Goal: Task Accomplishment & Management: Manage account settings

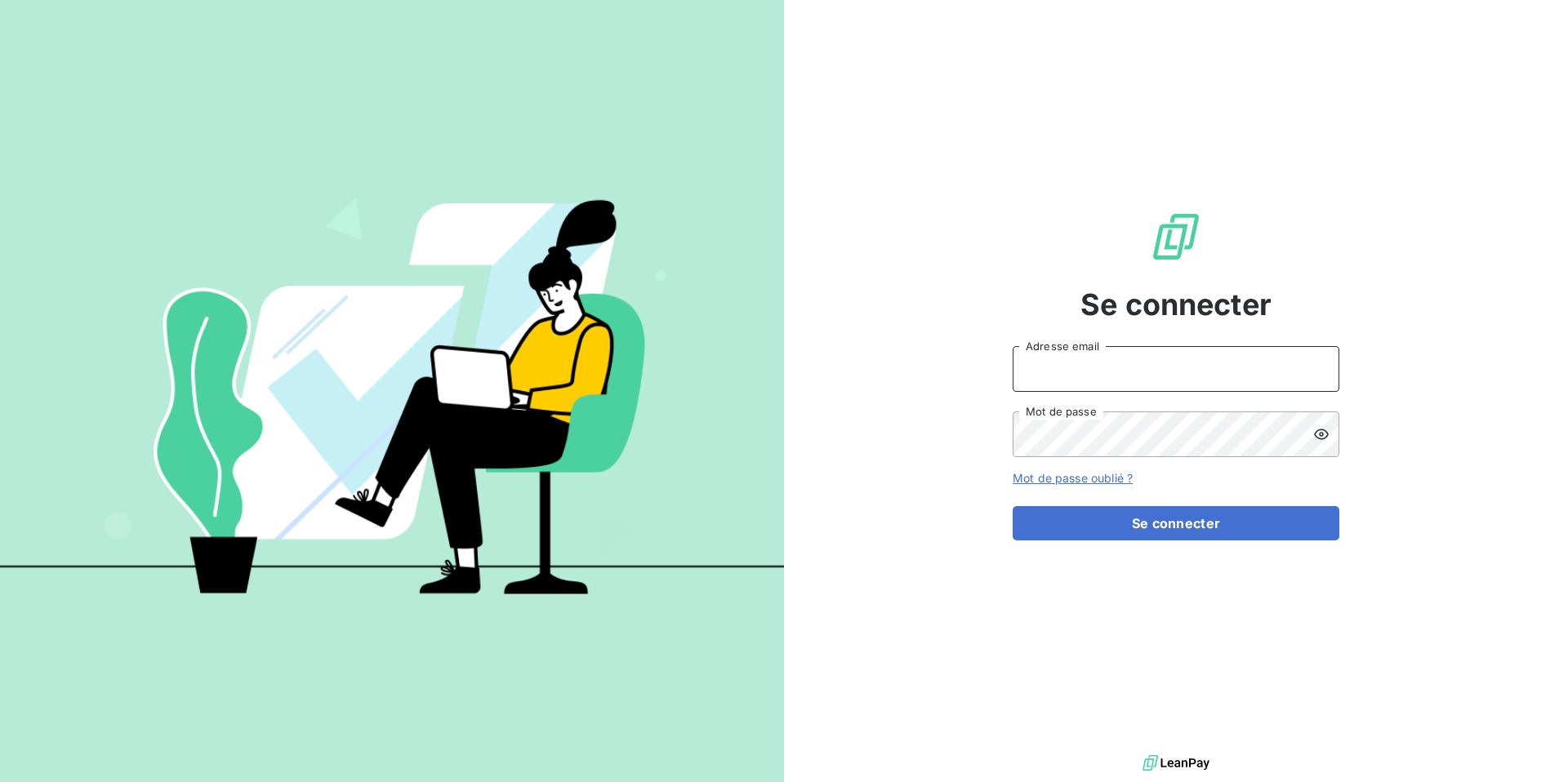
click at [1073, 367] on input "Adresse email" at bounding box center [1176, 369] width 327 height 46
click at [1086, 362] on input "admin" at bounding box center [1176, 369] width 327 height 46
type input "admin@graitec"
click at [1013, 506] on button "Se connecter" at bounding box center [1176, 523] width 327 height 34
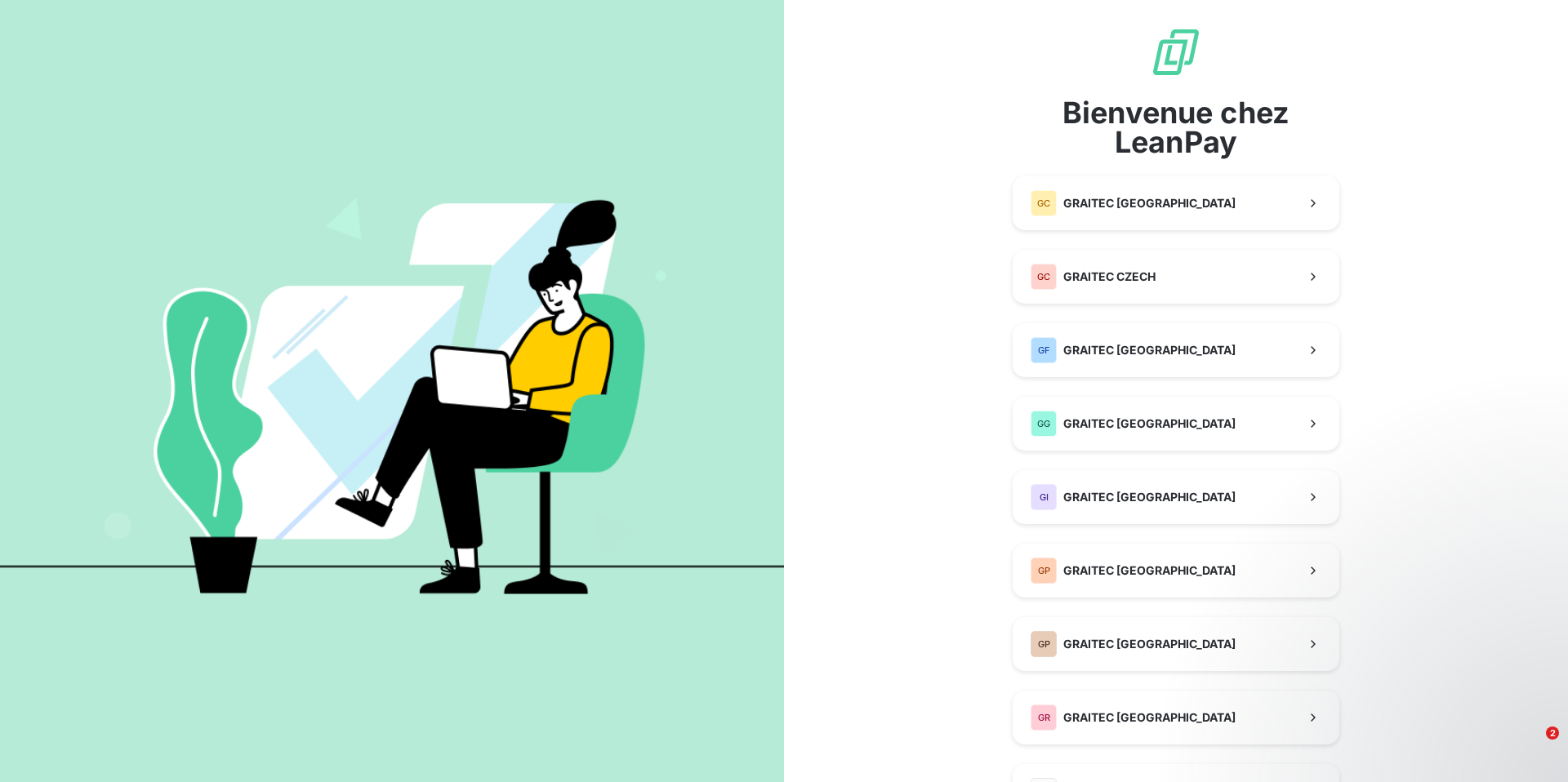
click at [1498, 431] on div "Bienvenue chez LeanPay GC GRAITEC CANADA GC GRAITEC CZECH GF GRAITEC FRANCE GG …" at bounding box center [1176, 569] width 784 height 1137
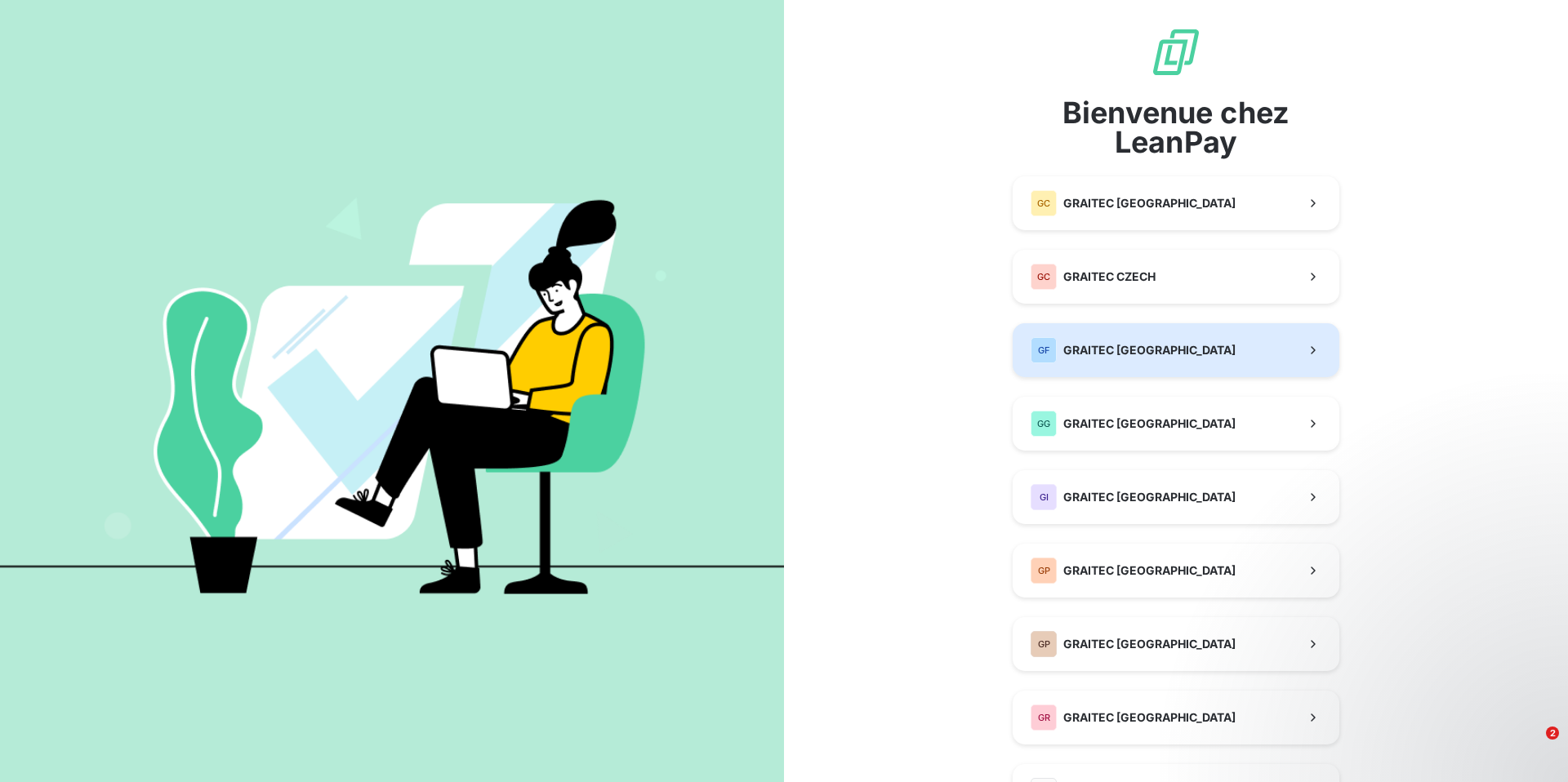
click at [1093, 348] on span "GRAITEC [GEOGRAPHIC_DATA]" at bounding box center [1150, 350] width 173 height 16
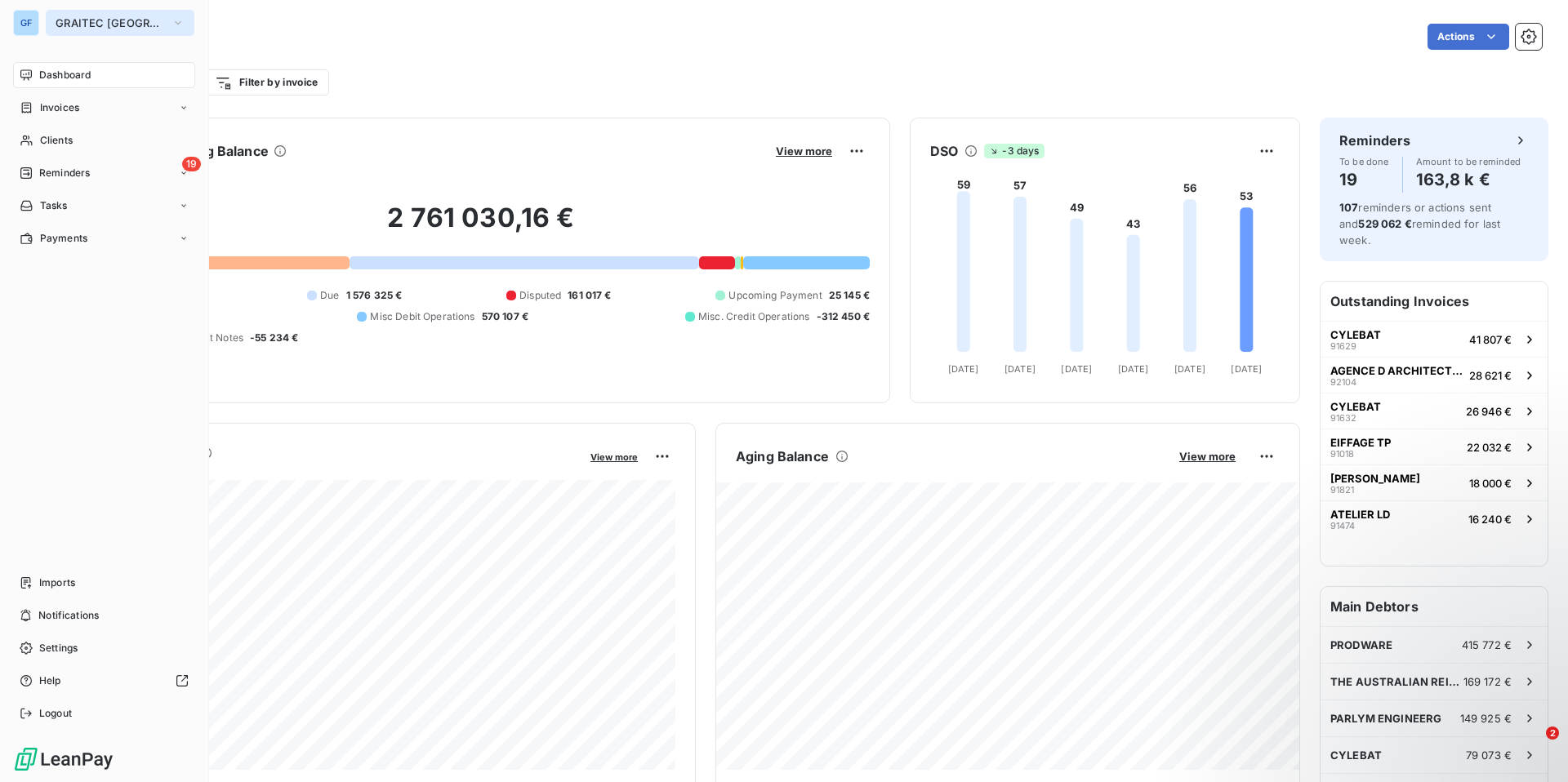
click at [95, 33] on button "GRAITEC [GEOGRAPHIC_DATA]" at bounding box center [119, 22] width 148 height 26
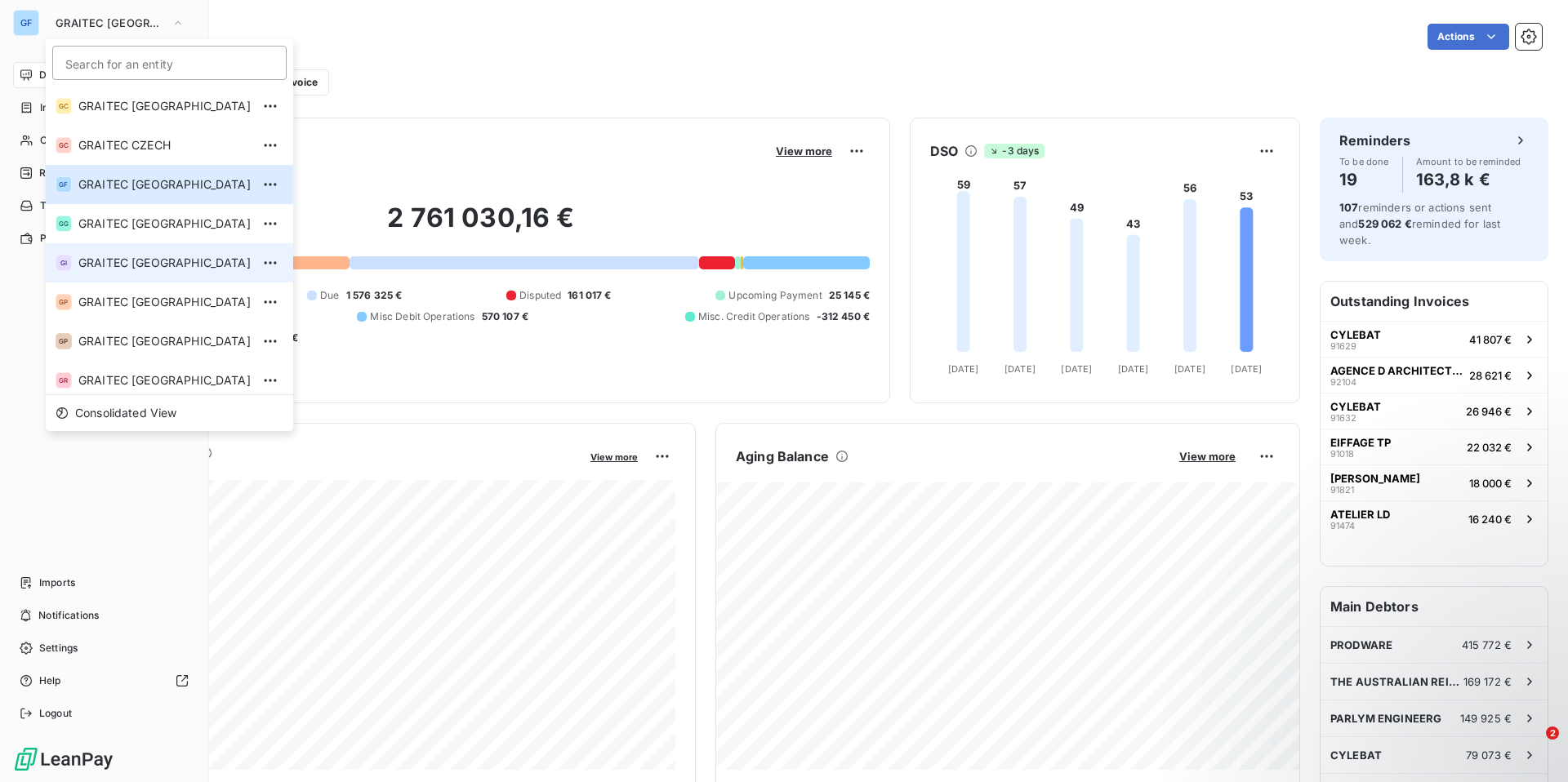
click at [145, 262] on span "GRAITEC [GEOGRAPHIC_DATA]" at bounding box center [165, 263] width 173 height 16
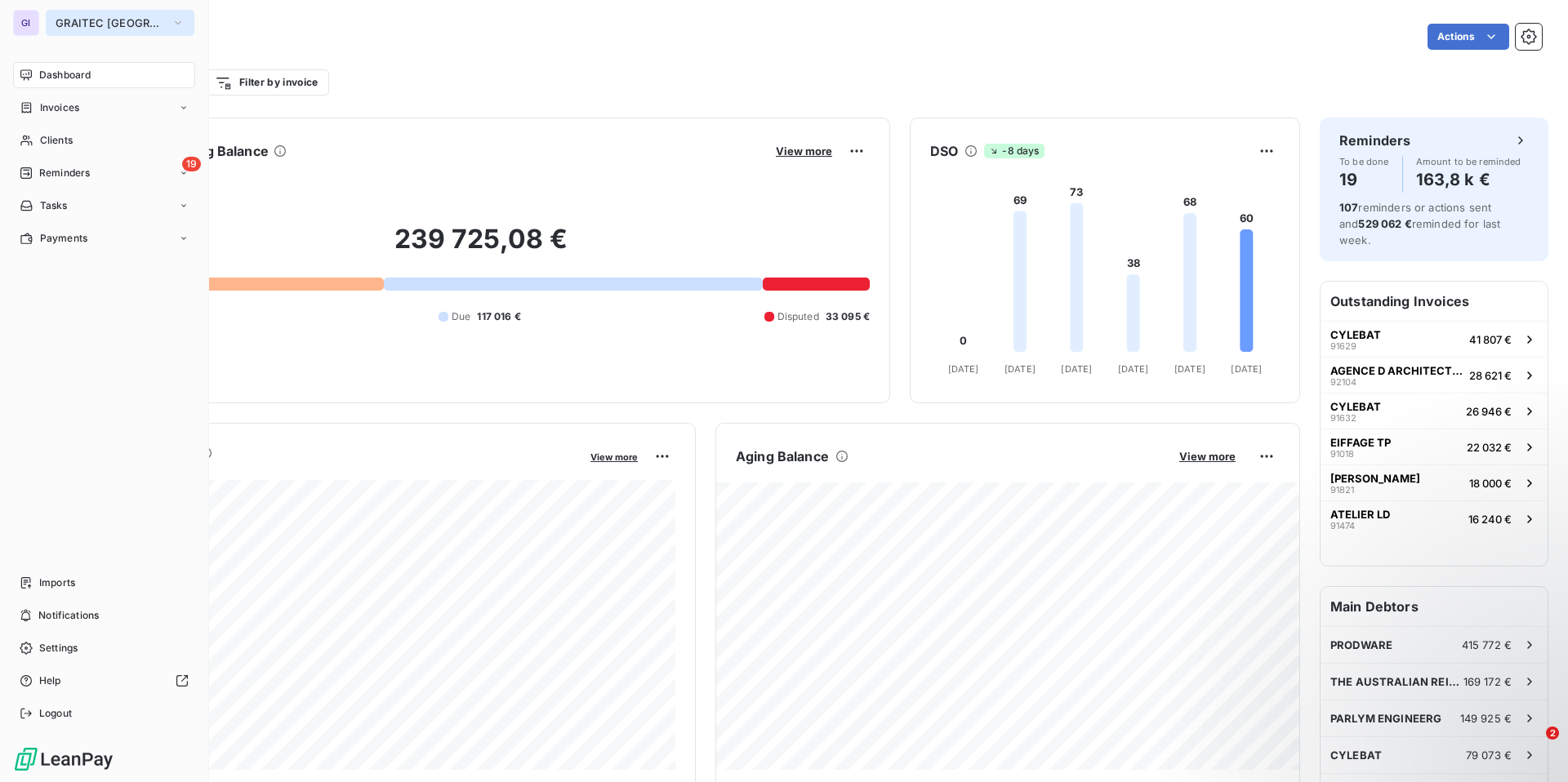
click at [116, 31] on button "GRAITEC [GEOGRAPHIC_DATA]" at bounding box center [119, 22] width 148 height 26
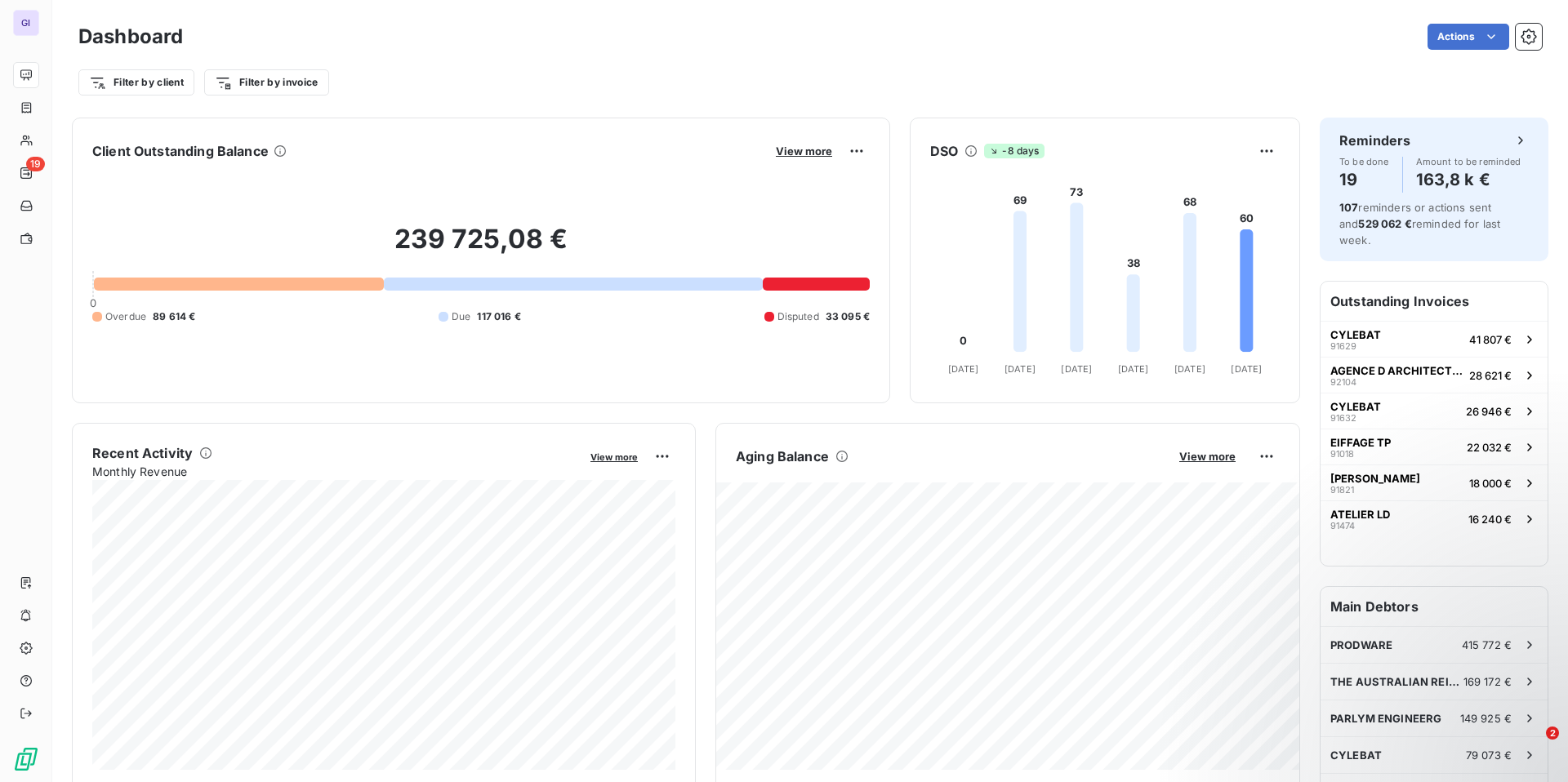
click at [337, 39] on div "Actions" at bounding box center [872, 36] width 1339 height 26
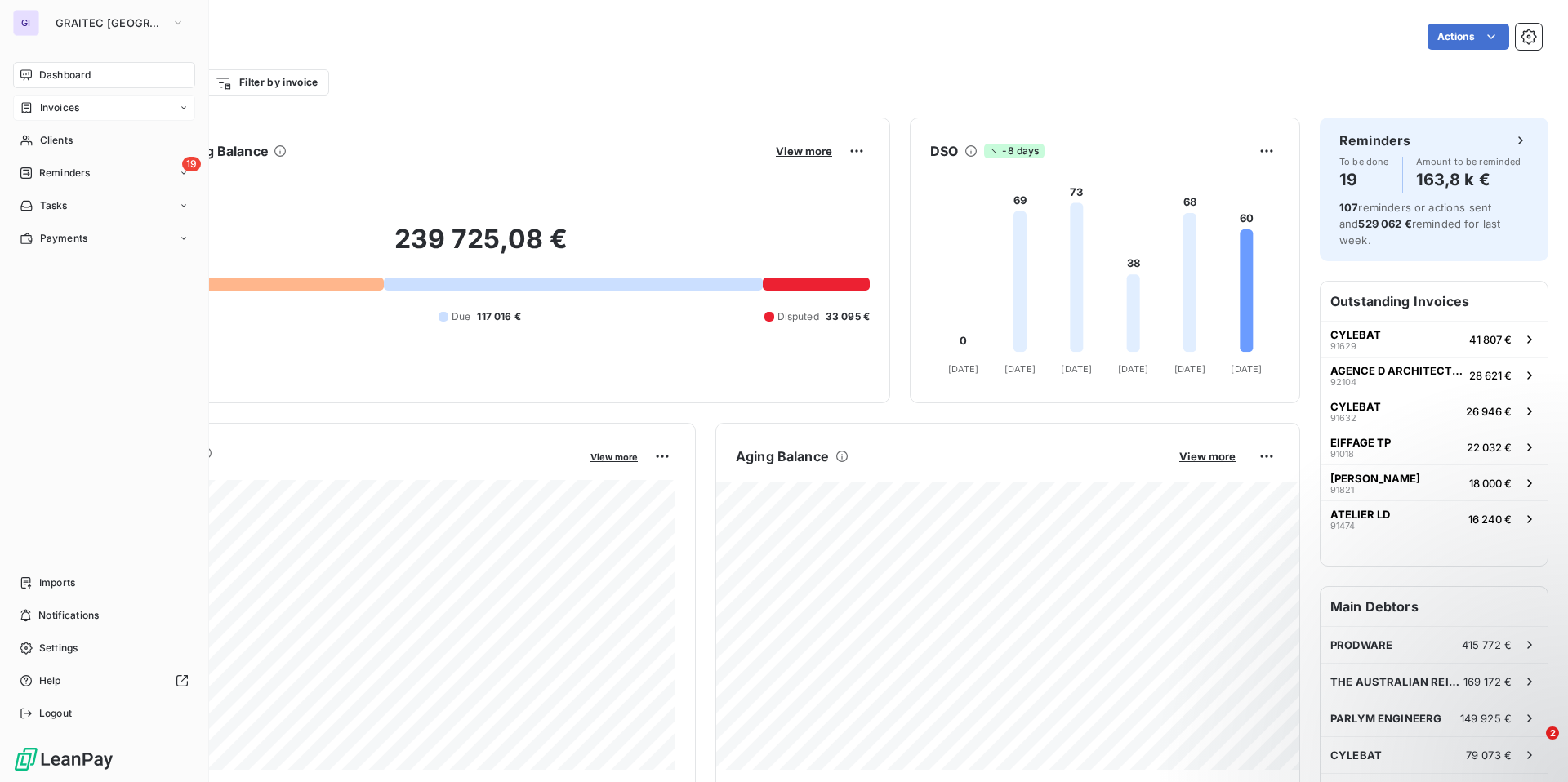
click at [53, 111] on span "Invoices" at bounding box center [59, 108] width 39 height 15
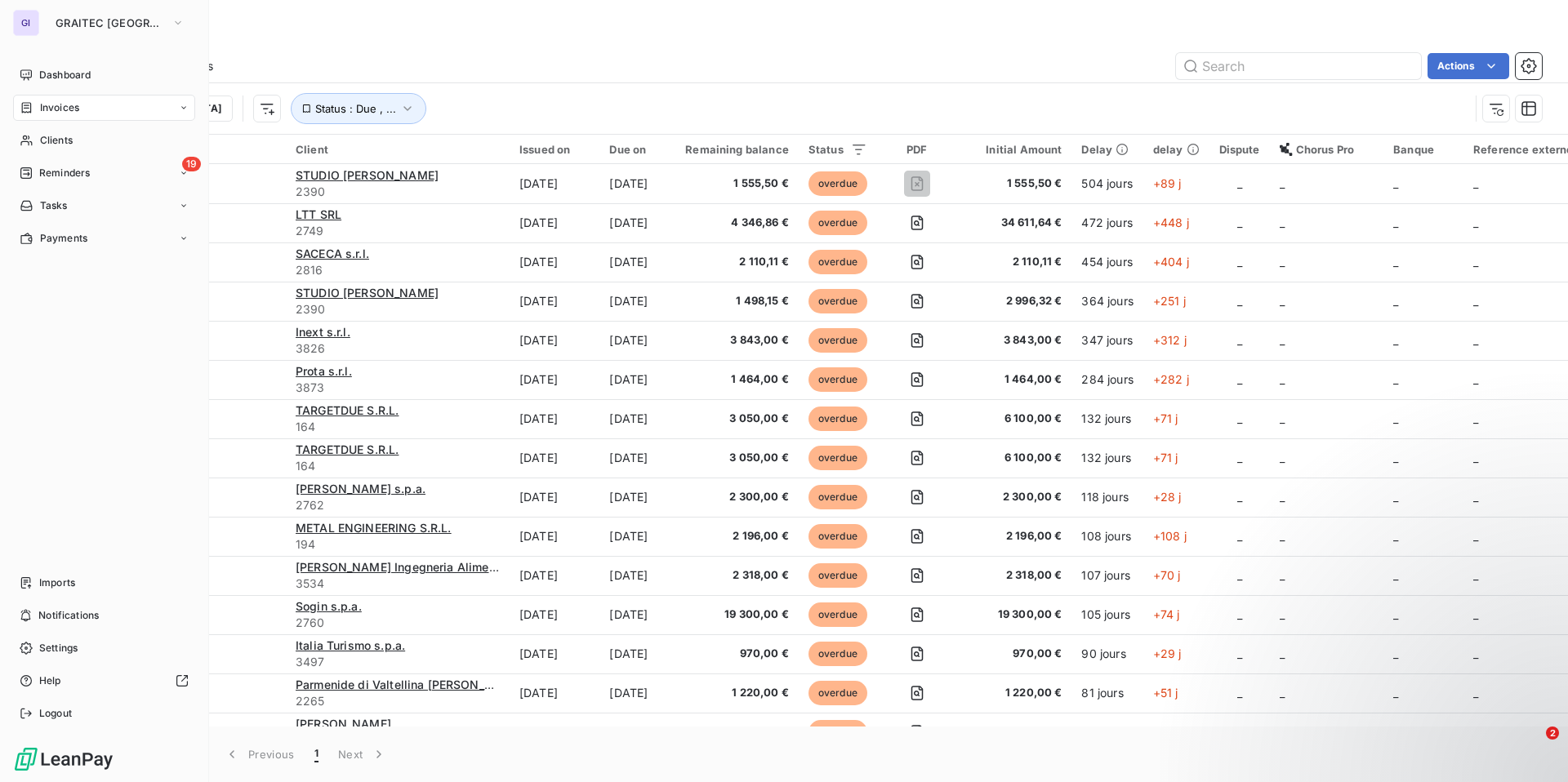
click at [26, 26] on div "GI" at bounding box center [25, 22] width 26 height 26
click at [112, 34] on button "GRAITEC [GEOGRAPHIC_DATA]" at bounding box center [119, 22] width 148 height 26
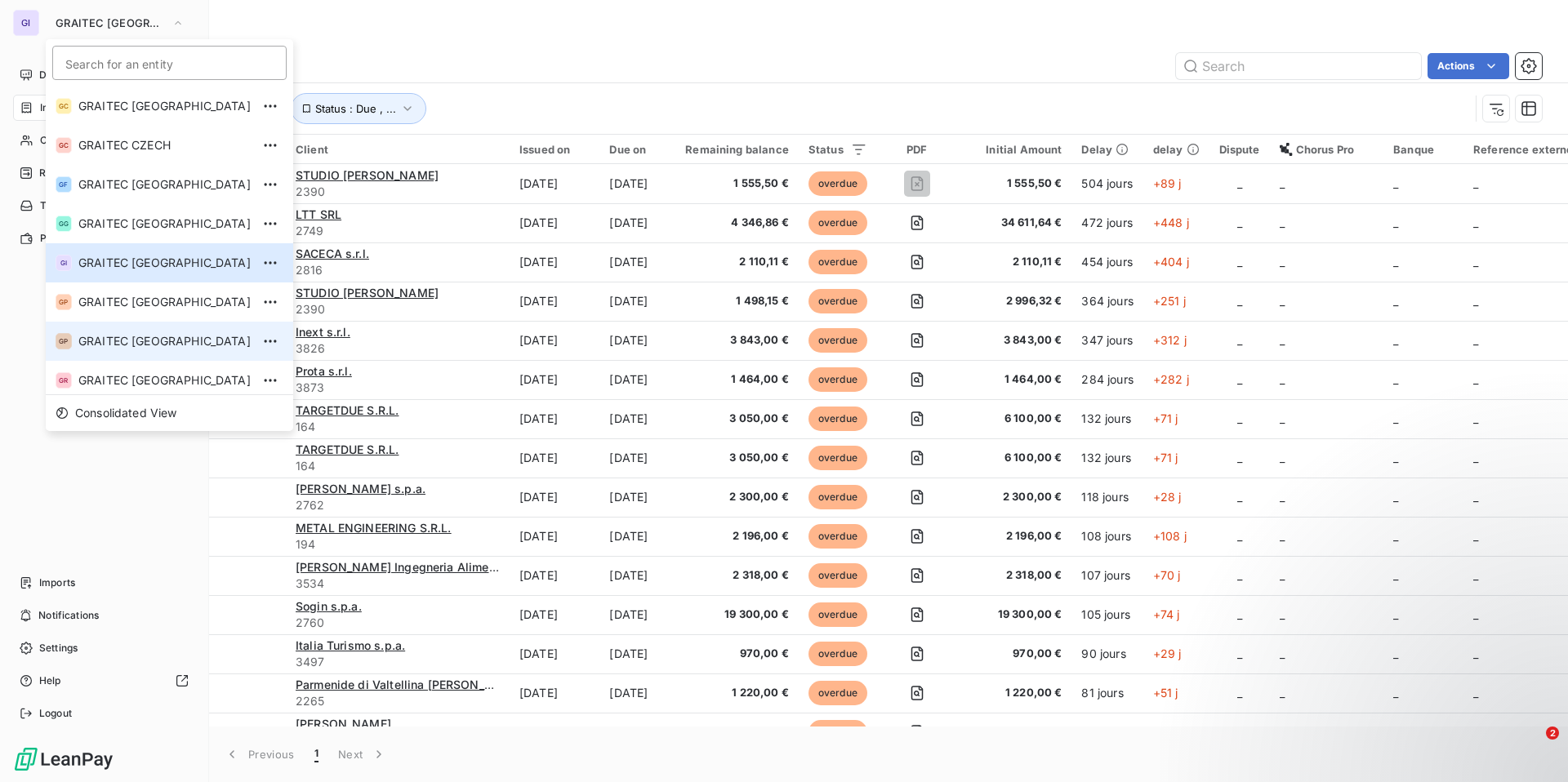
click at [96, 353] on li "GP GRAITEC [GEOGRAPHIC_DATA]" at bounding box center [169, 342] width 247 height 39
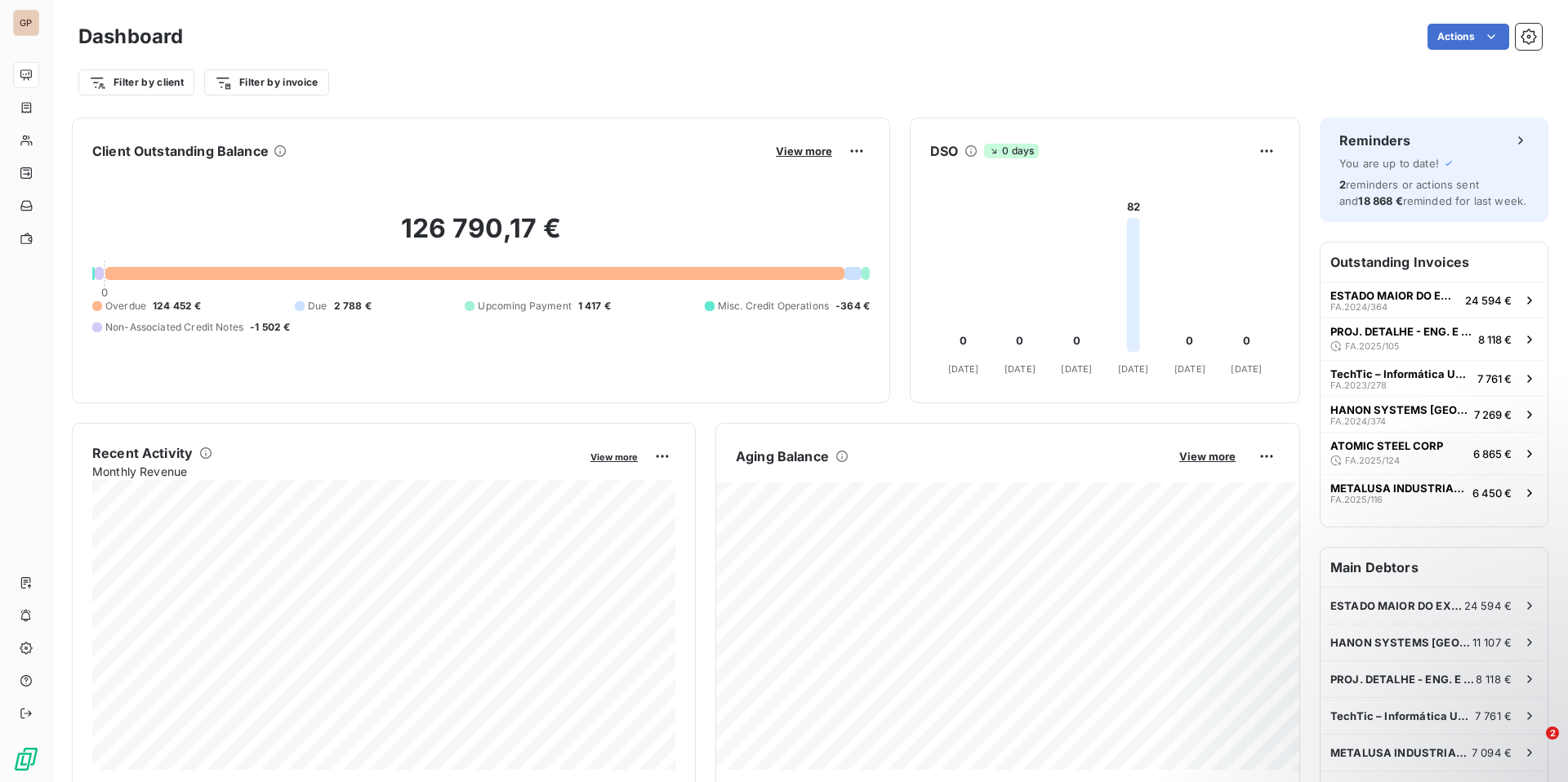
click at [462, 54] on div "Filter by client Filter by invoice" at bounding box center [810, 76] width 1463 height 44
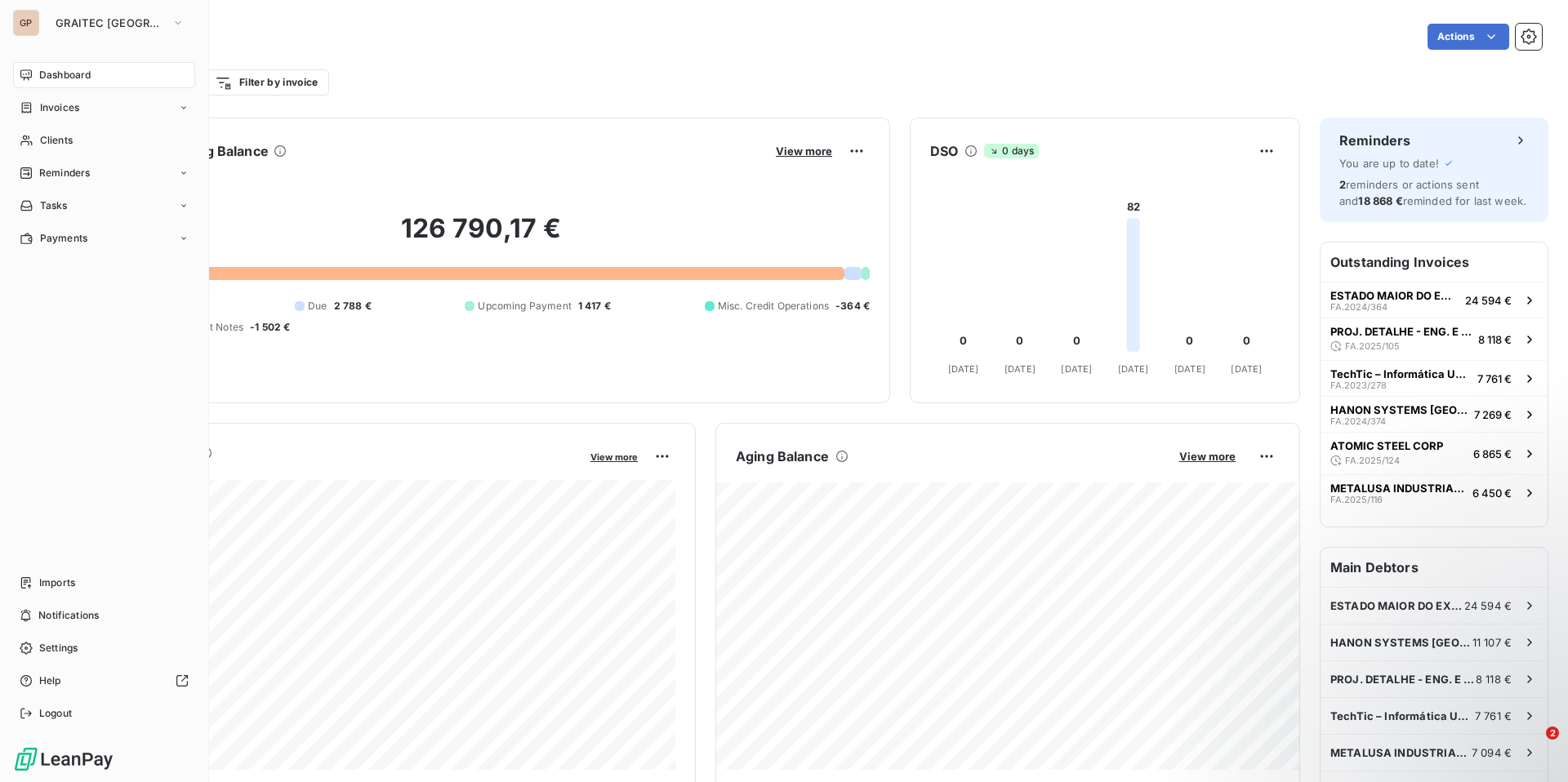
click at [55, 122] on nav "Dashboard Invoices Clients Reminders Tasks Payments" at bounding box center [104, 156] width 182 height 189
click at [55, 107] on span "Invoices" at bounding box center [59, 108] width 39 height 15
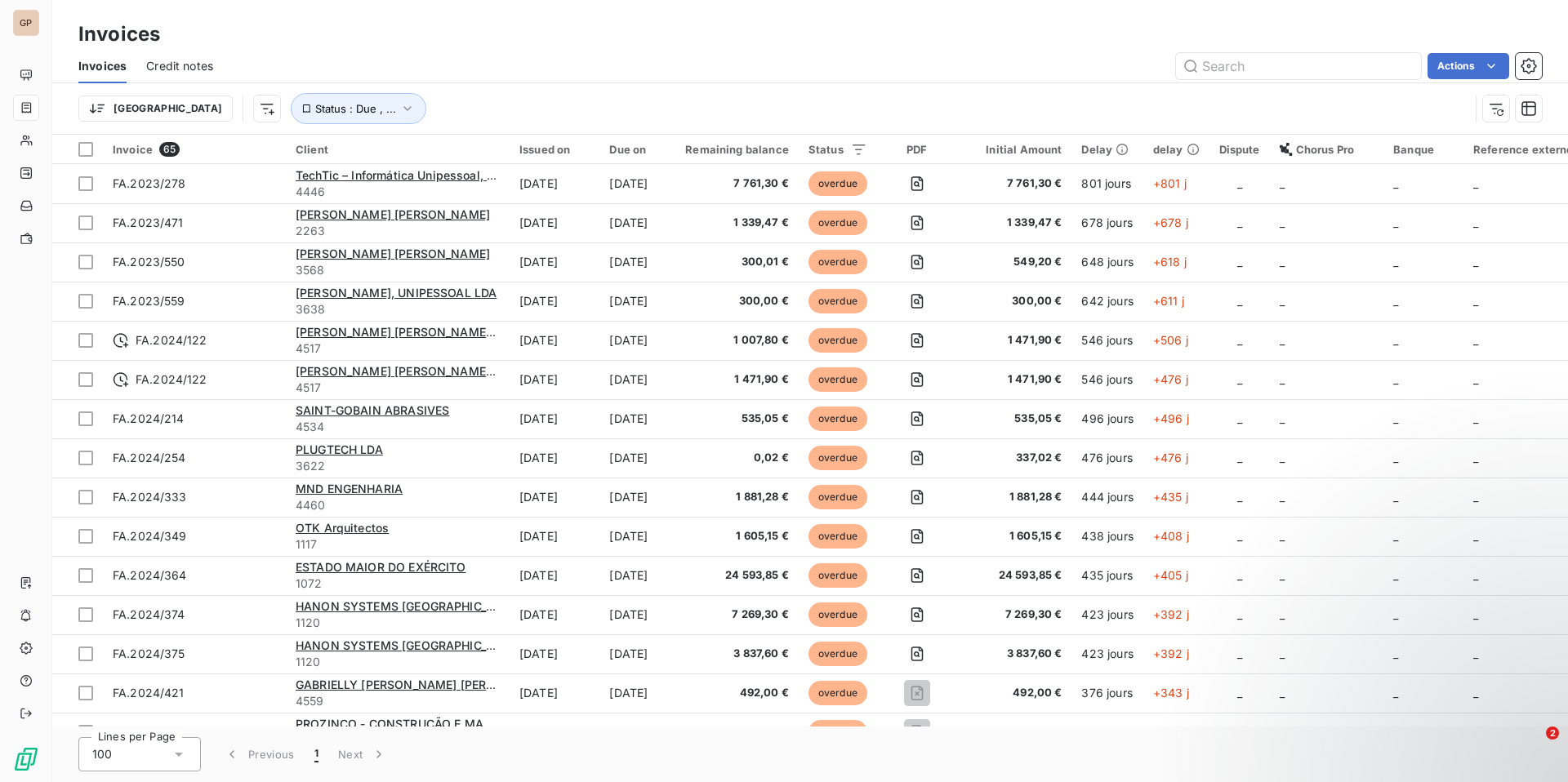
click at [328, 60] on div "Actions" at bounding box center [887, 66] width 1309 height 26
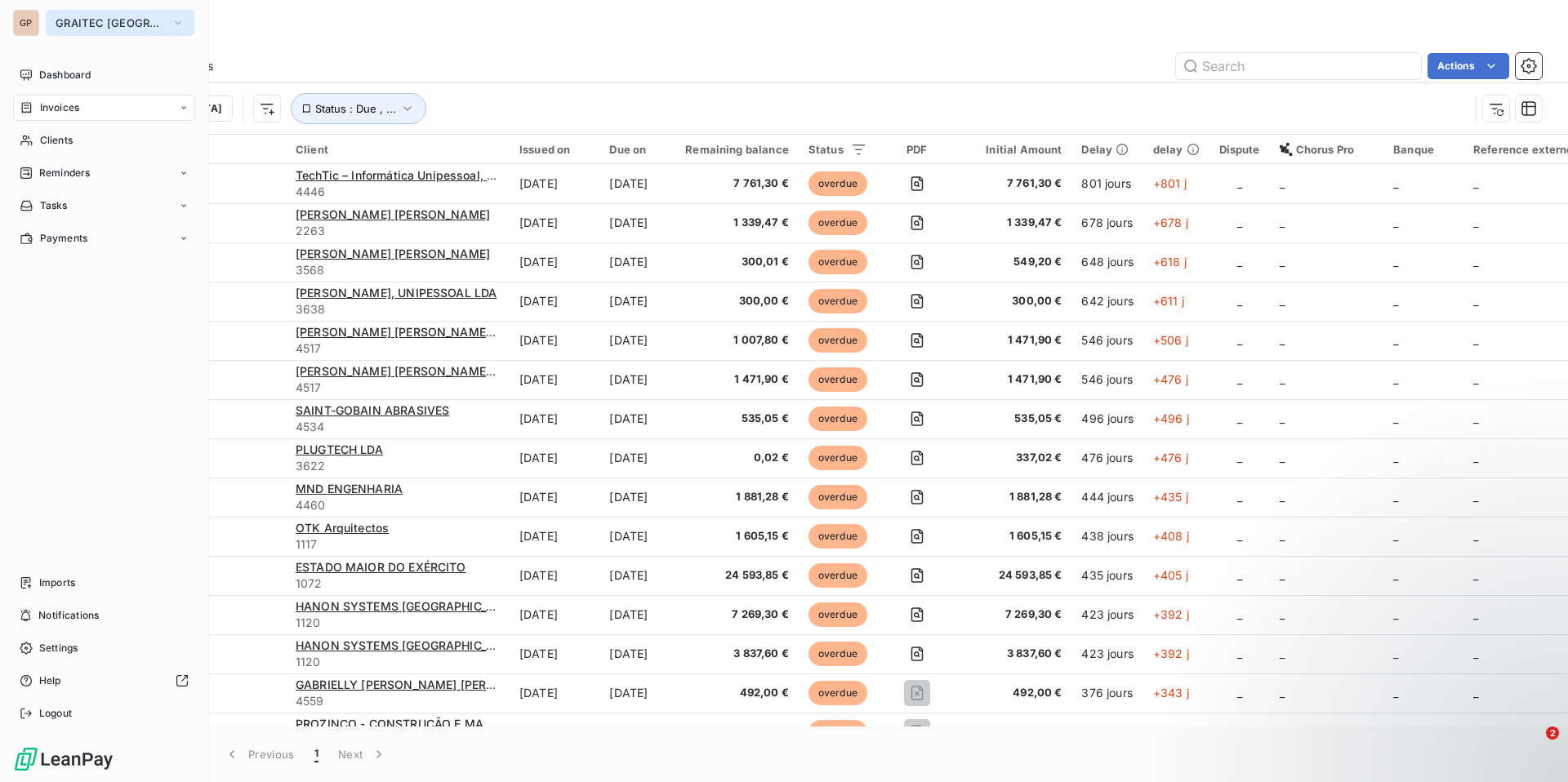
click at [116, 23] on span "GRAITEC [GEOGRAPHIC_DATA]" at bounding box center [110, 22] width 110 height 13
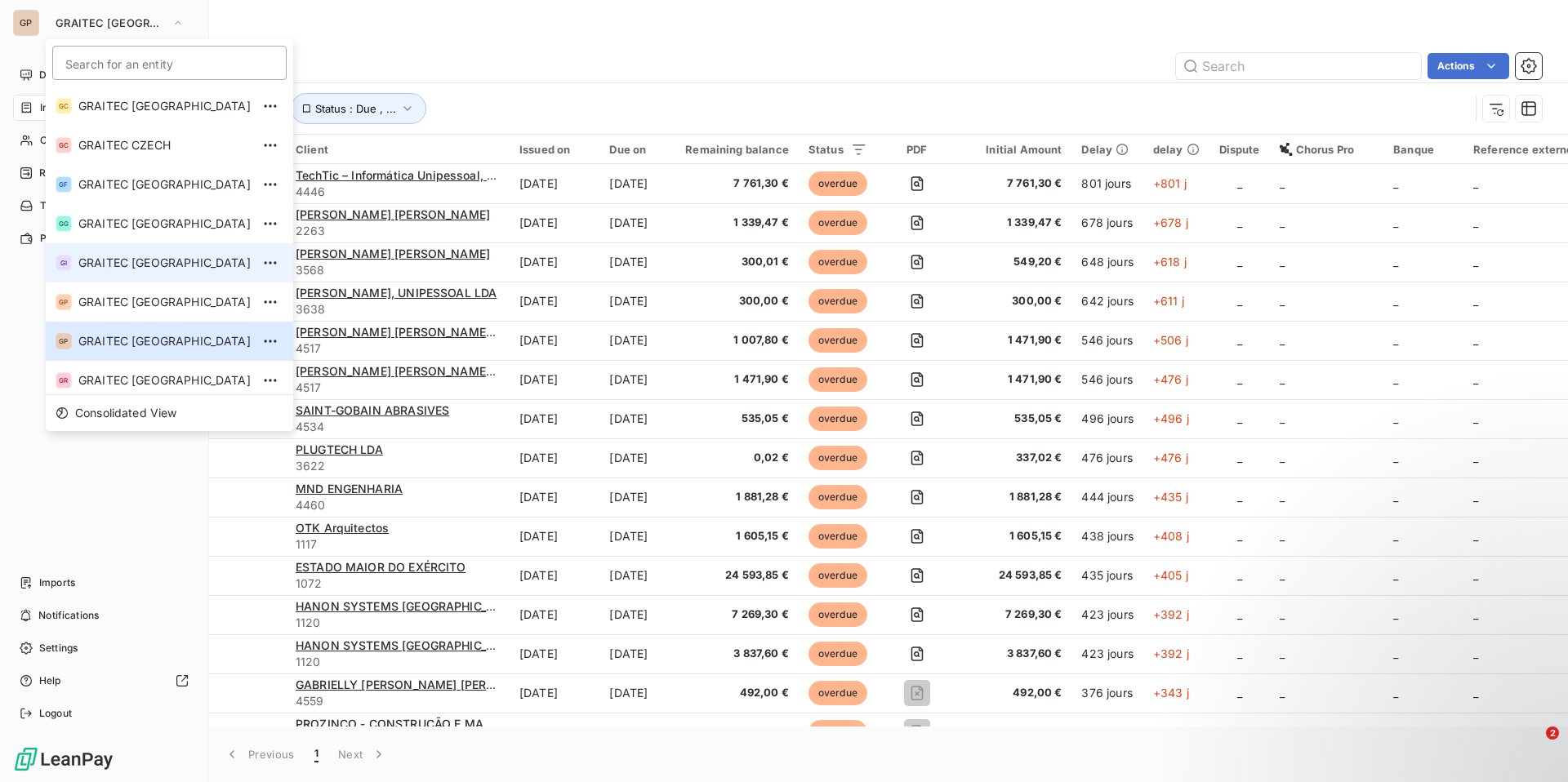
click at [137, 255] on span "GRAITEC [GEOGRAPHIC_DATA]" at bounding box center [165, 263] width 173 height 16
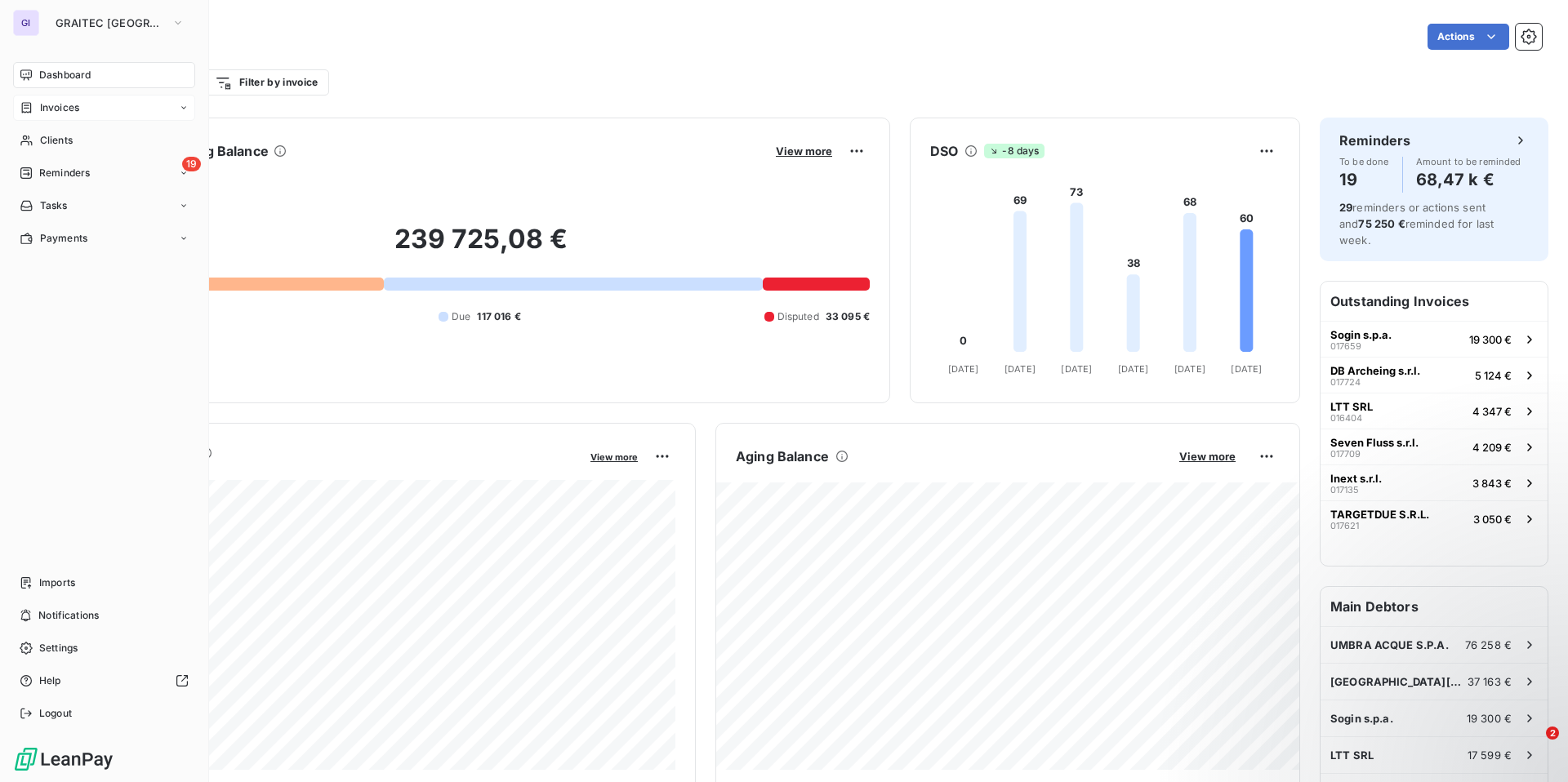
click at [79, 112] on span "Invoices" at bounding box center [59, 108] width 39 height 15
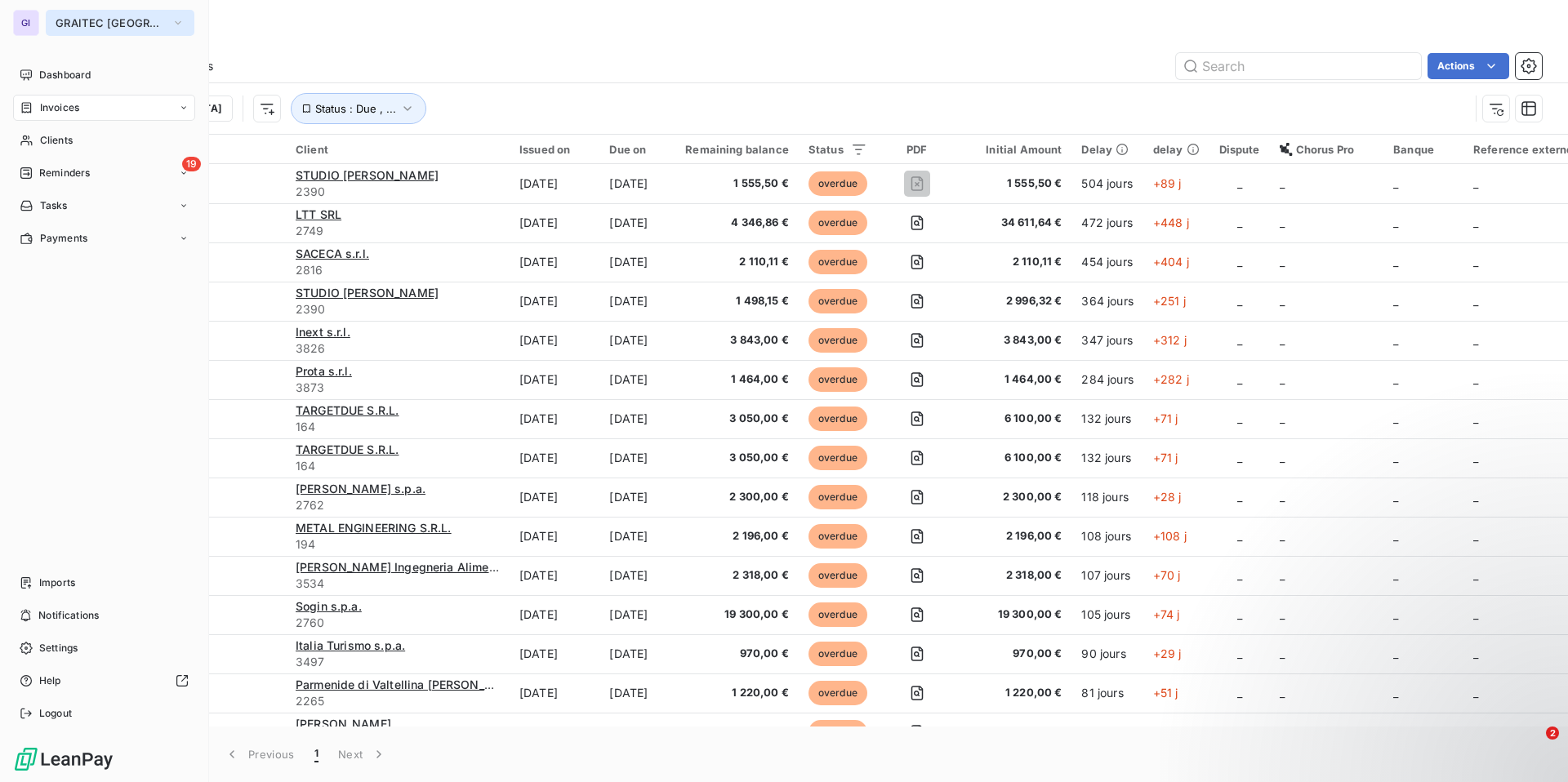
click at [88, 19] on span "GRAITEC [GEOGRAPHIC_DATA]" at bounding box center [110, 22] width 110 height 13
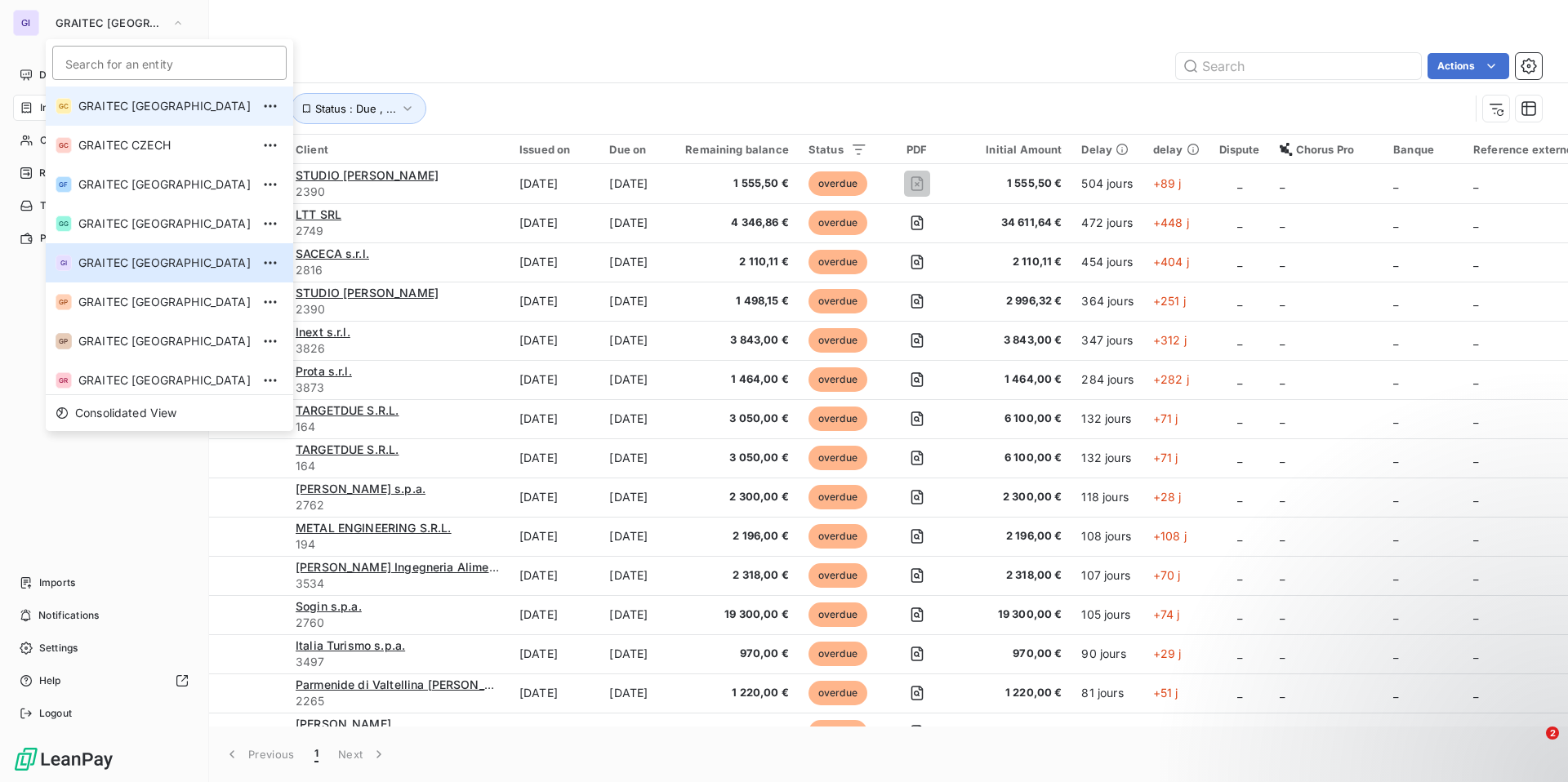
click at [177, 107] on span "GRAITEC [GEOGRAPHIC_DATA]" at bounding box center [165, 106] width 173 height 16
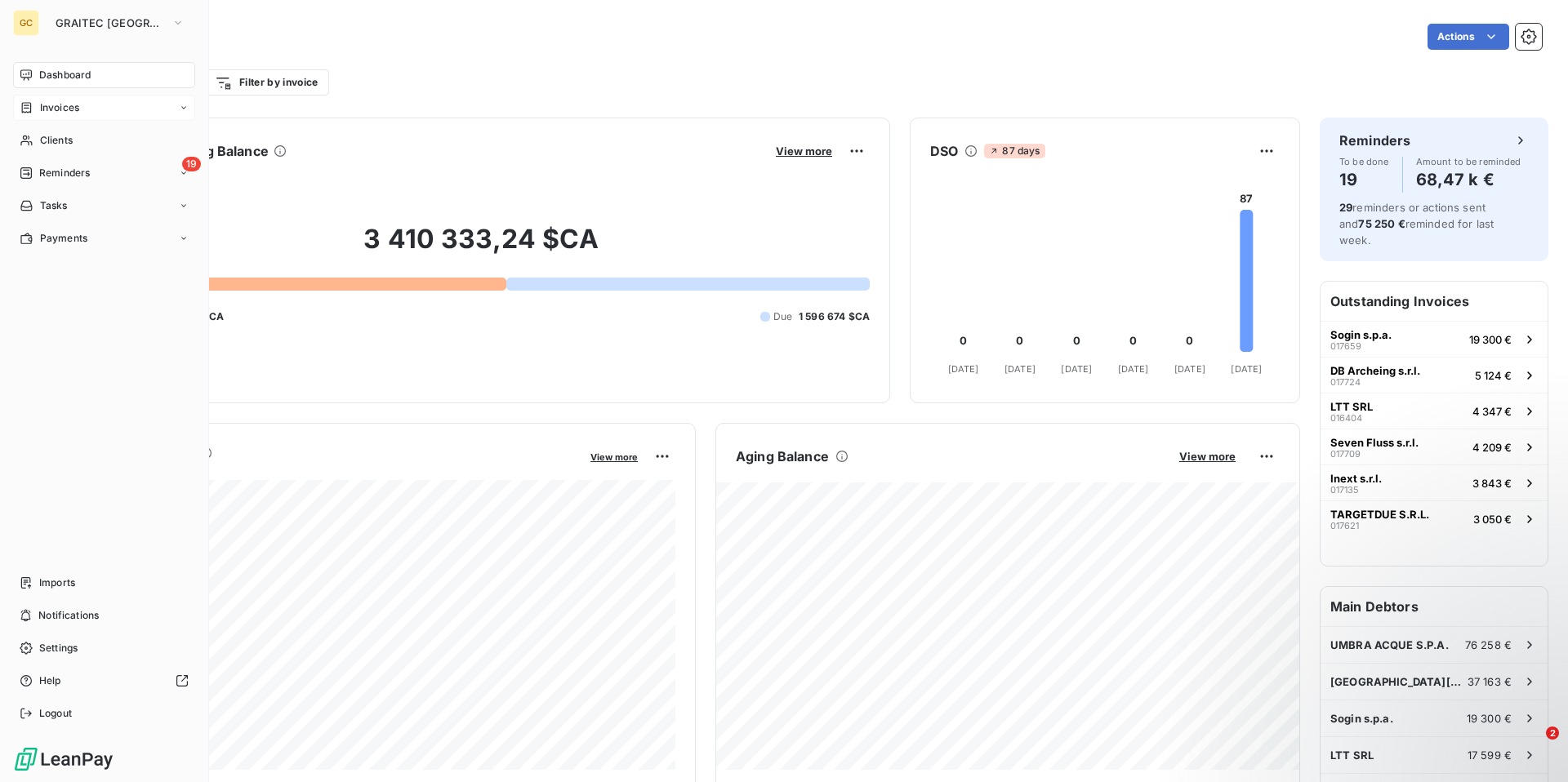
click at [62, 109] on span "Invoices" at bounding box center [59, 108] width 39 height 15
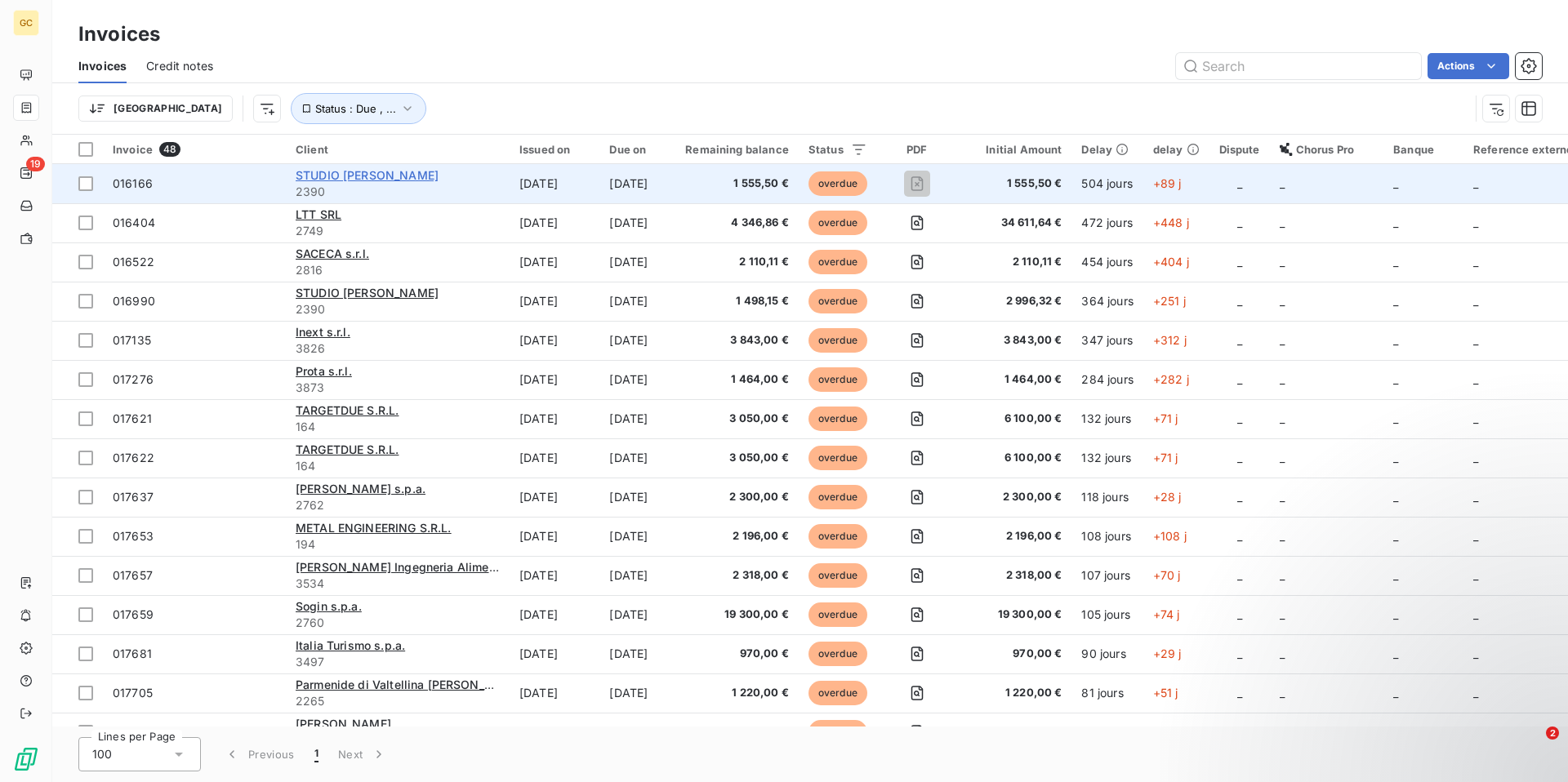
click at [369, 173] on span "STUDIO [PERSON_NAME]" at bounding box center [367, 175] width 143 height 14
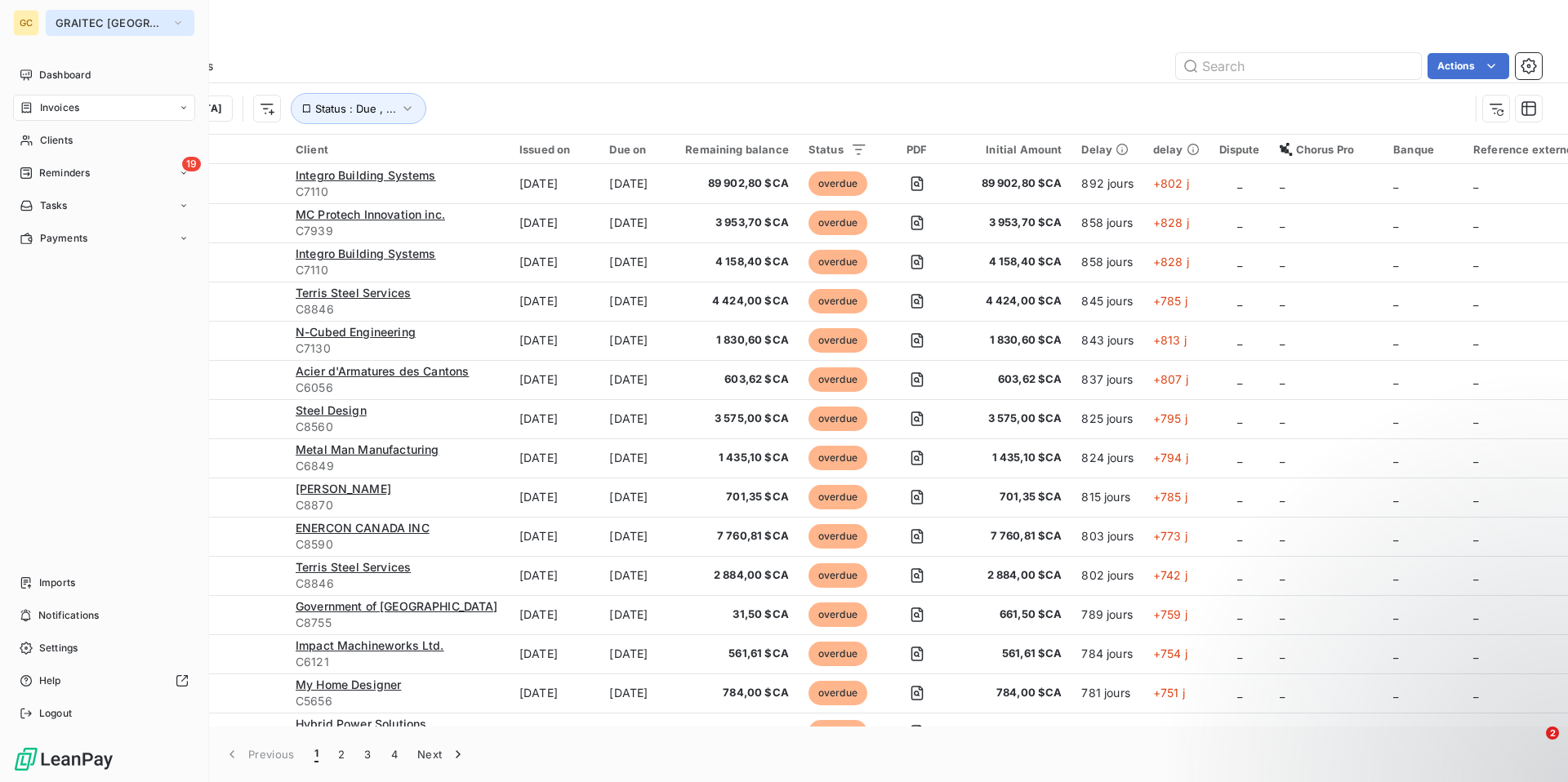
click at [106, 17] on span "GRAITEC [GEOGRAPHIC_DATA]" at bounding box center [110, 22] width 110 height 13
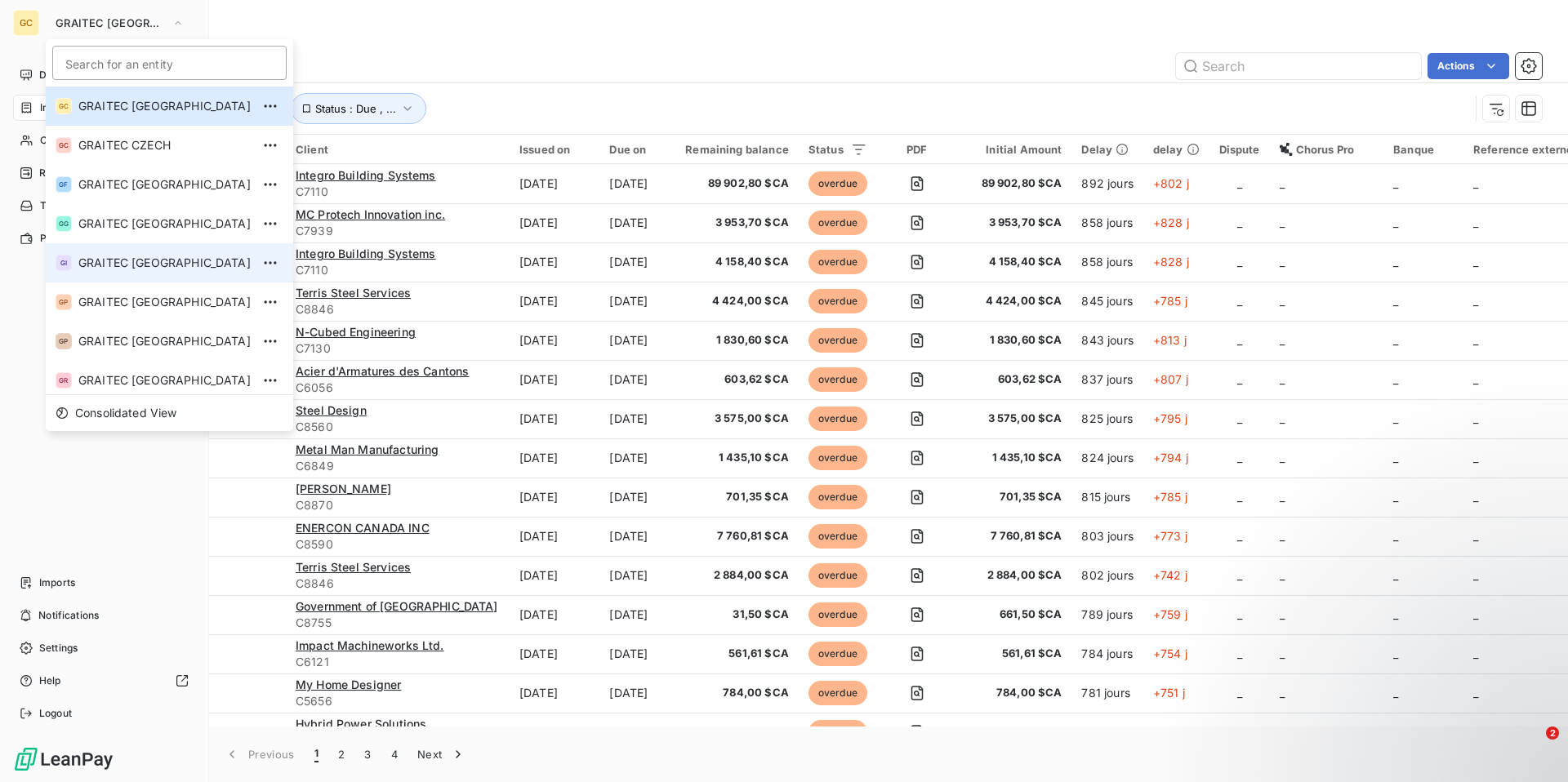
click at [140, 269] on span "GRAITEC [GEOGRAPHIC_DATA]" at bounding box center [165, 263] width 173 height 16
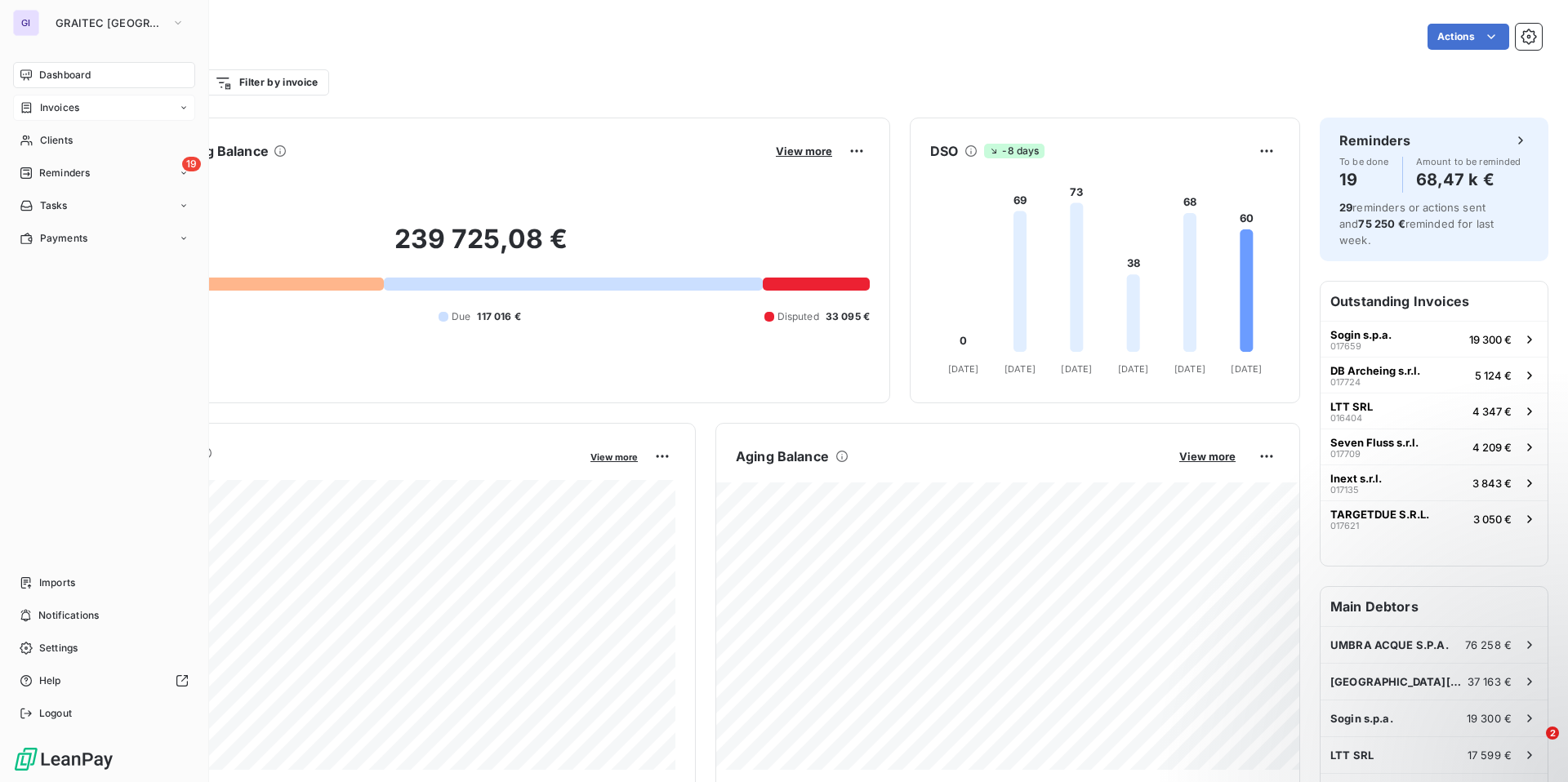
click at [77, 106] on span "Invoices" at bounding box center [59, 108] width 39 height 15
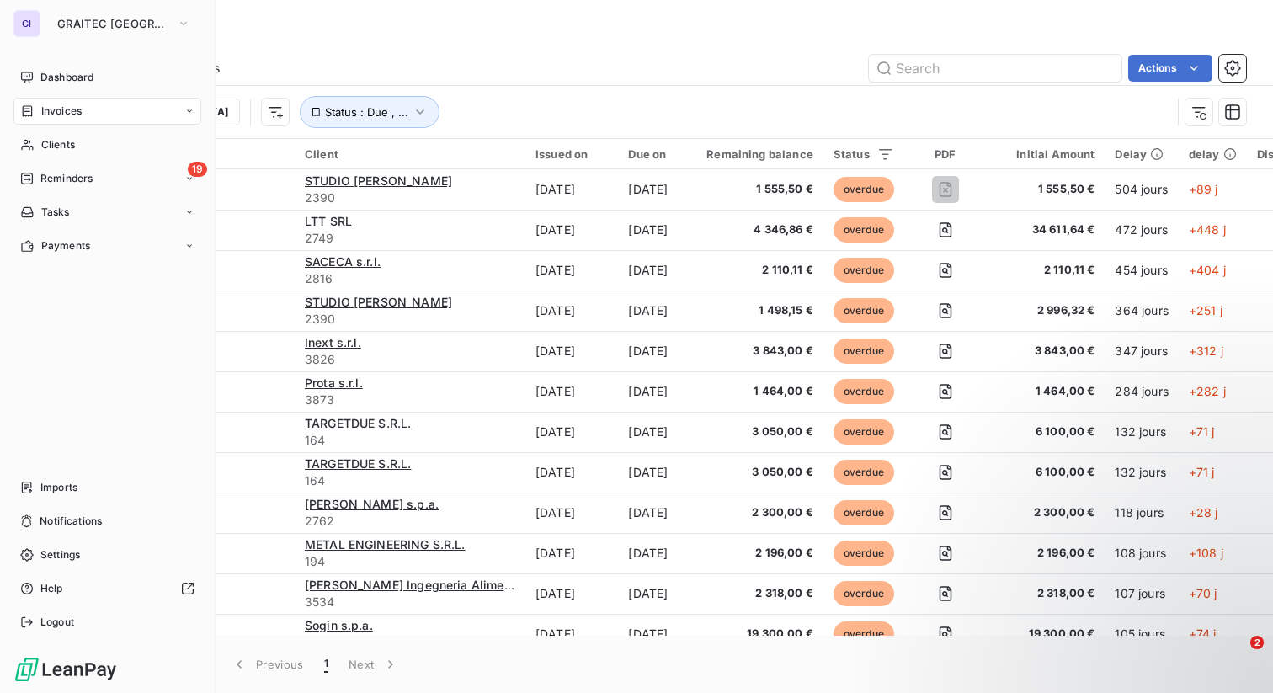
click at [36, 21] on div "GI" at bounding box center [26, 23] width 27 height 27
click at [115, 32] on button "GRAITEC [GEOGRAPHIC_DATA]" at bounding box center [123, 23] width 153 height 27
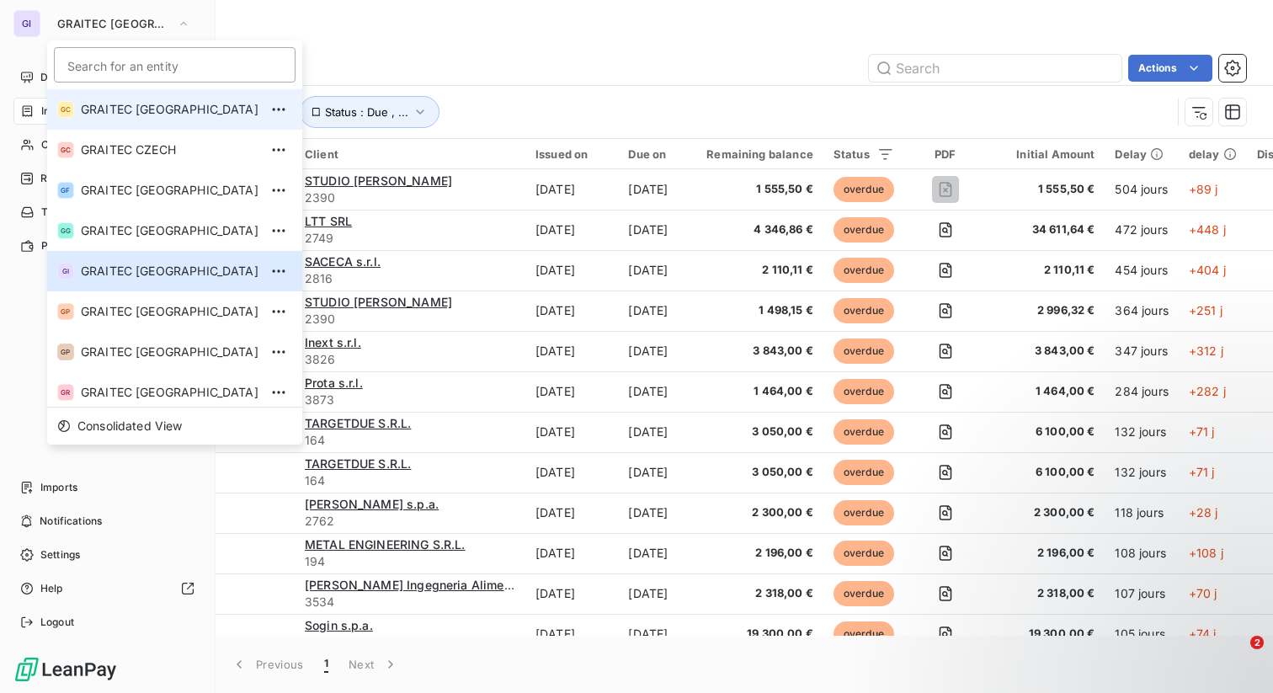
click at [126, 122] on li "GC GRAITEC [GEOGRAPHIC_DATA]" at bounding box center [174, 109] width 255 height 40
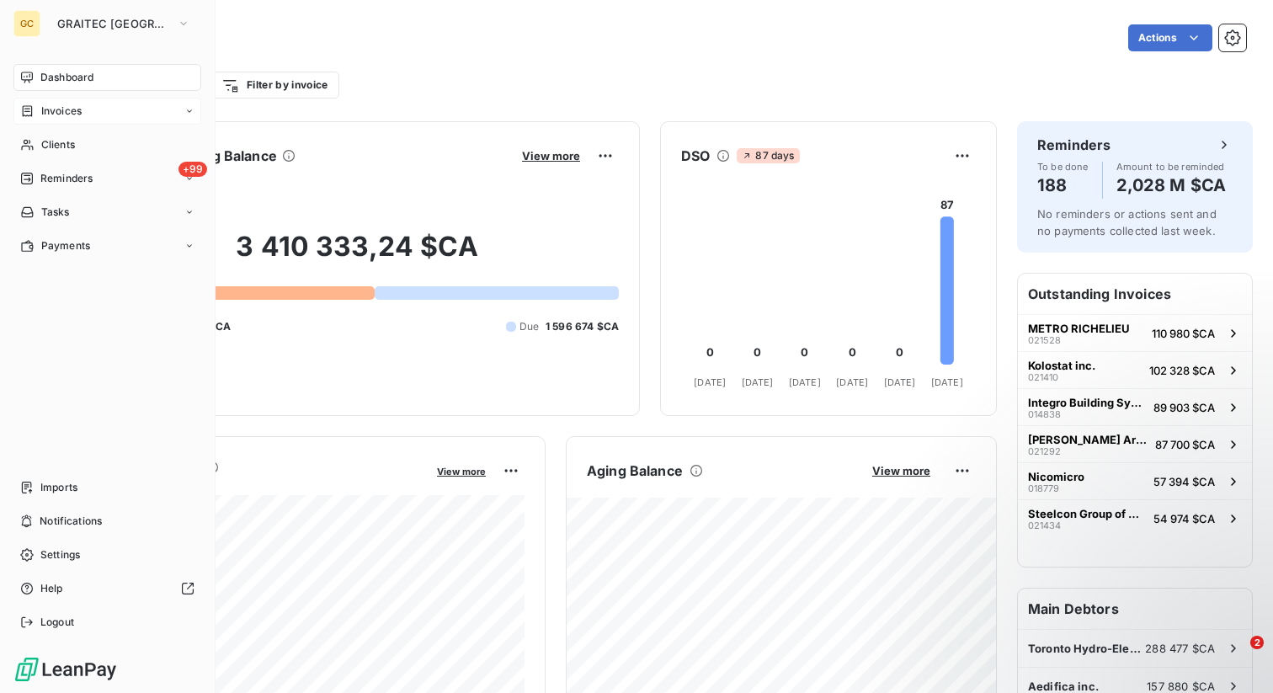
click at [86, 100] on div "Invoices" at bounding box center [107, 111] width 188 height 27
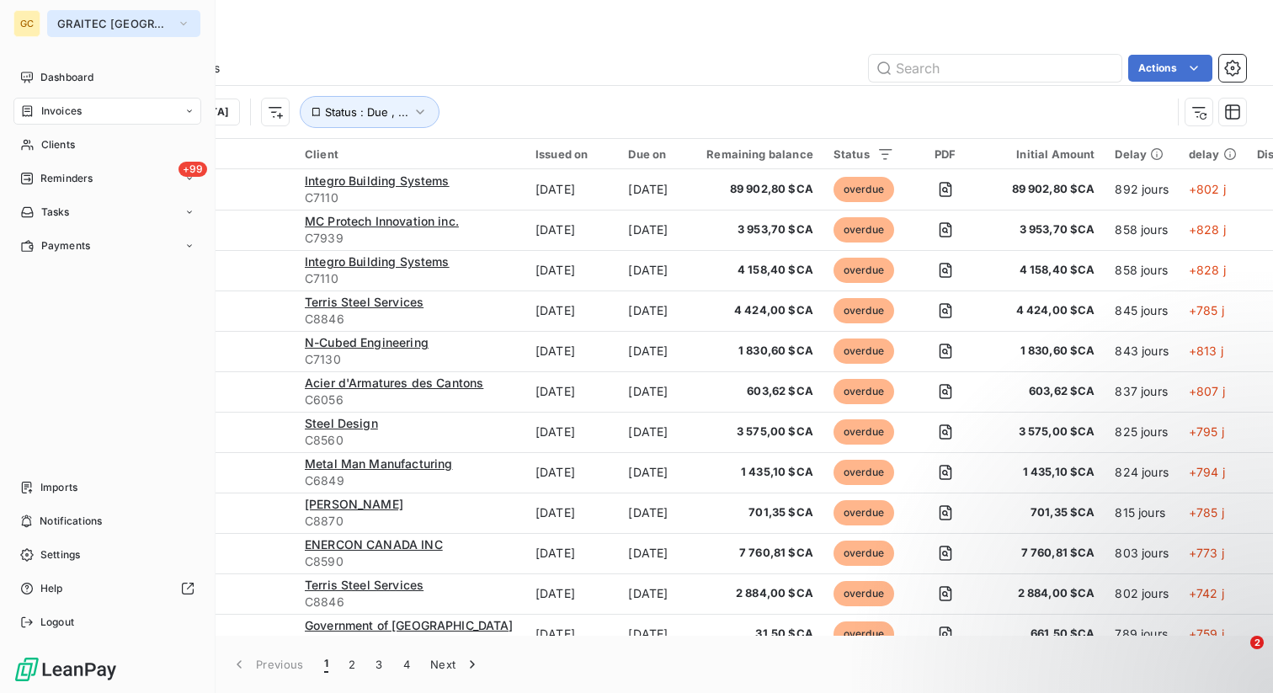
click at [88, 19] on span "GRAITEC [GEOGRAPHIC_DATA]" at bounding box center [113, 23] width 113 height 13
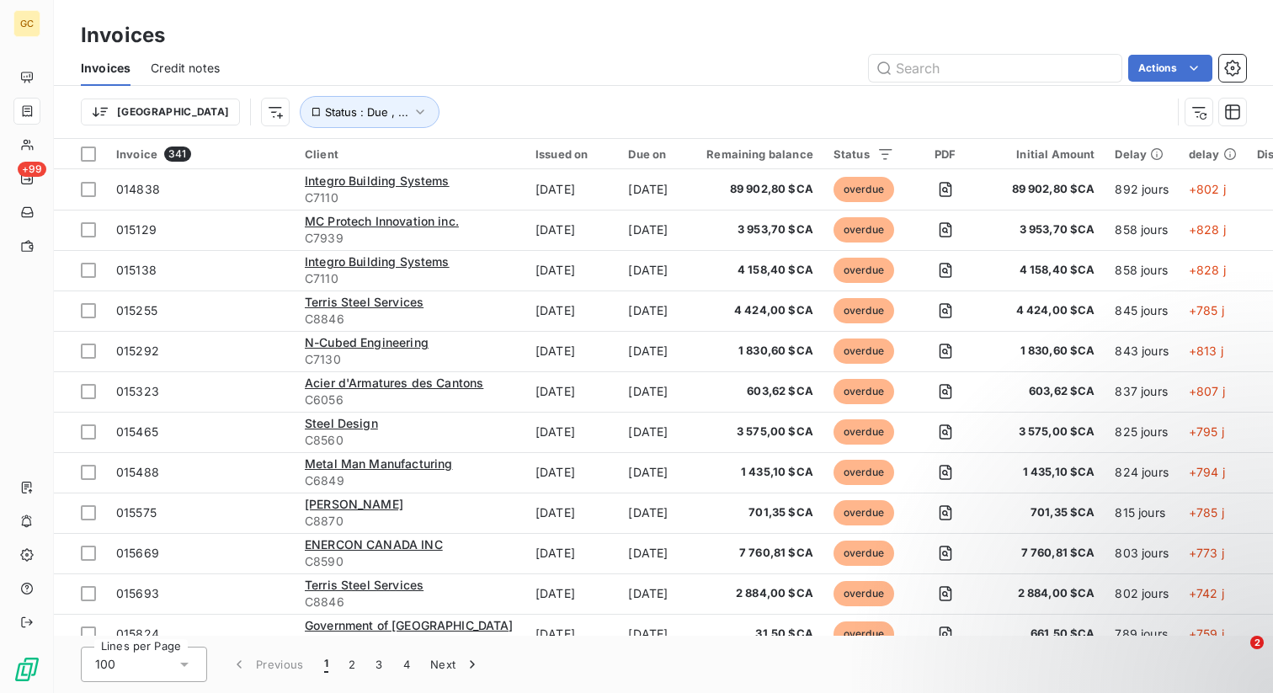
click at [470, 53] on div "Invoices Credit notes Actions" at bounding box center [663, 67] width 1219 height 35
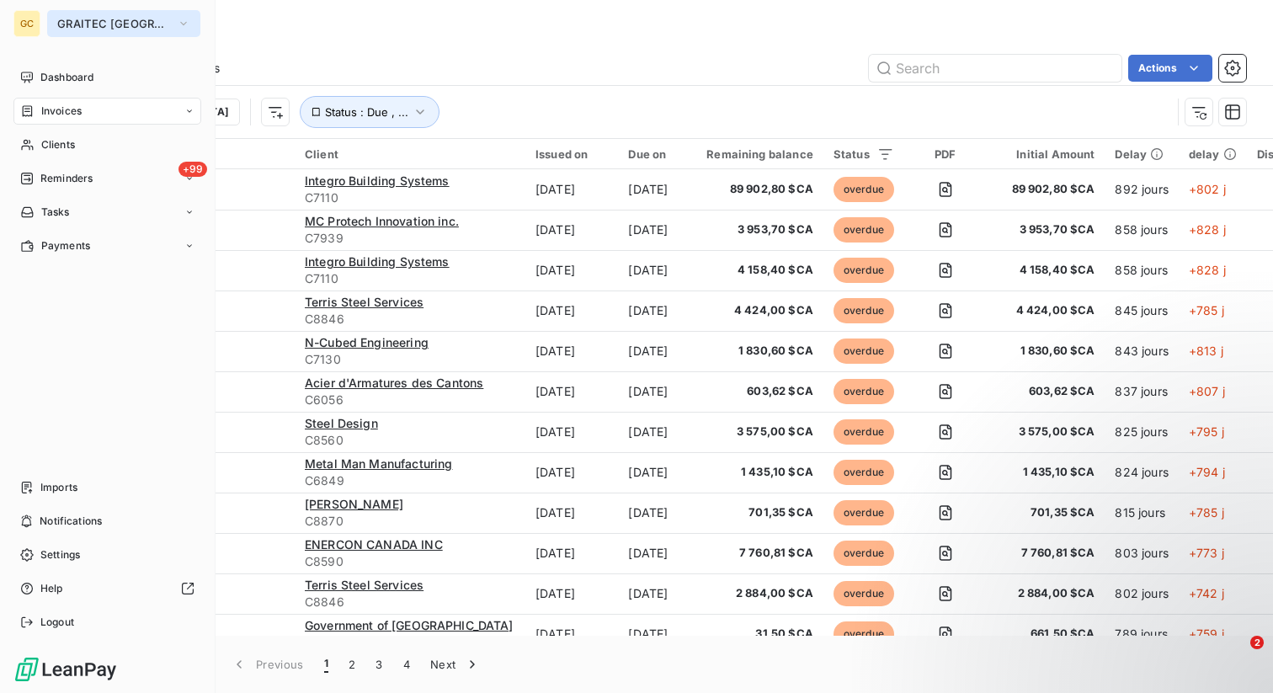
click at [101, 27] on span "GRAITEC [GEOGRAPHIC_DATA]" at bounding box center [113, 23] width 113 height 13
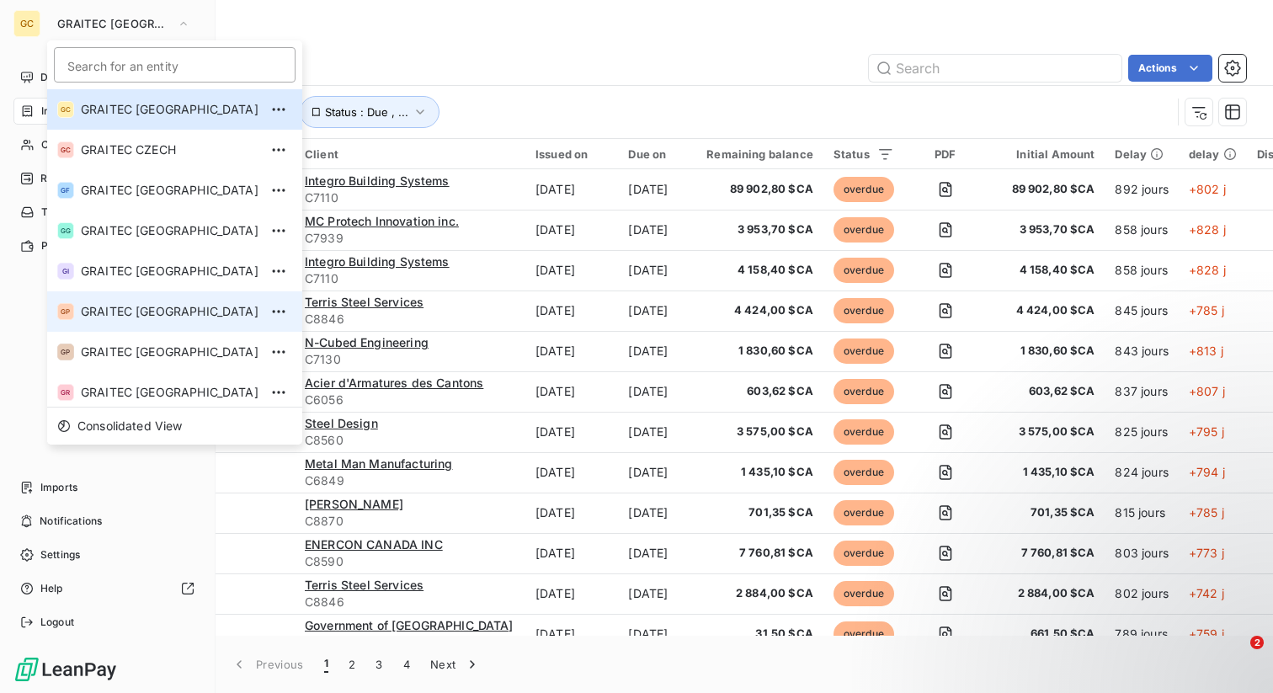
click at [153, 304] on span "GRAITEC [GEOGRAPHIC_DATA]" at bounding box center [170, 311] width 178 height 17
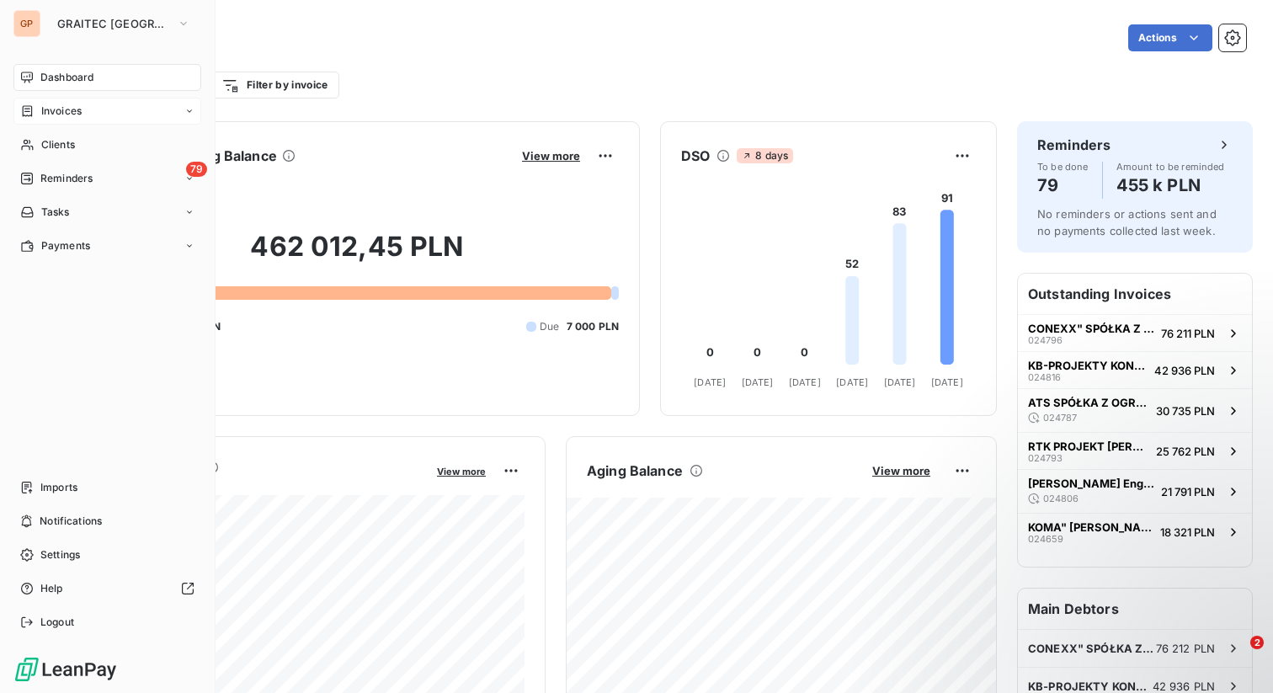
click at [55, 116] on span "Invoices" at bounding box center [61, 111] width 40 height 15
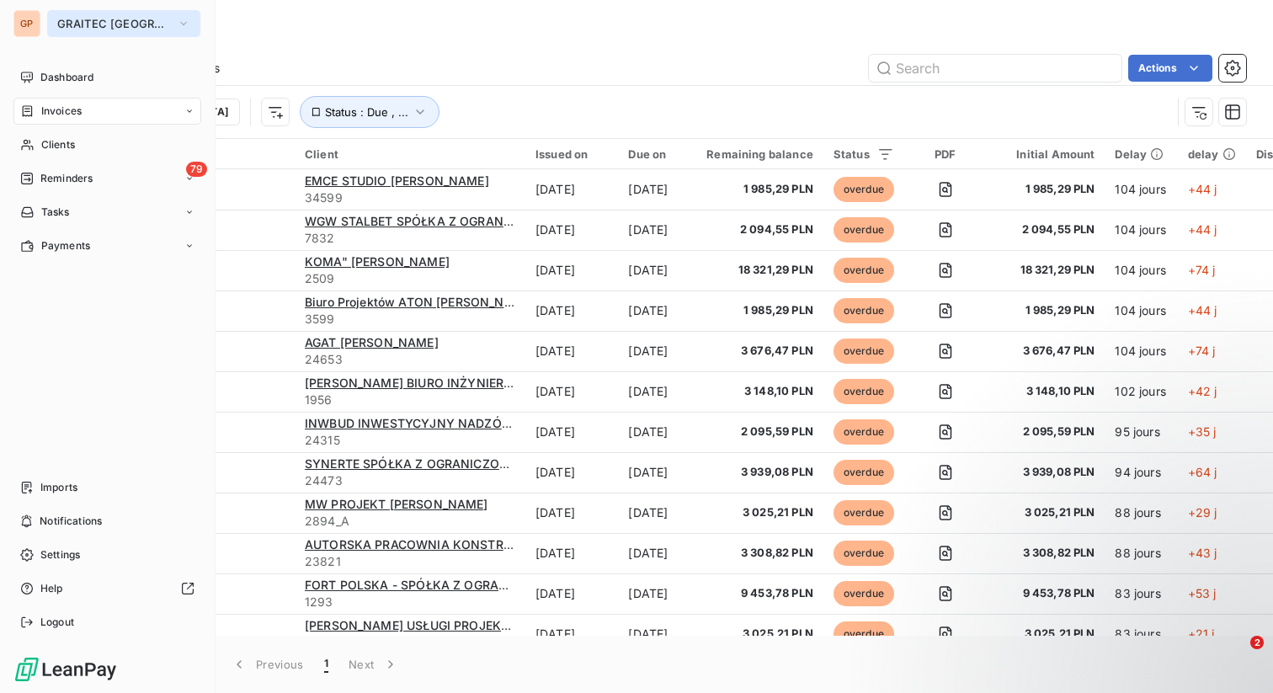
click at [73, 19] on span "GRAITEC [GEOGRAPHIC_DATA]" at bounding box center [113, 23] width 113 height 13
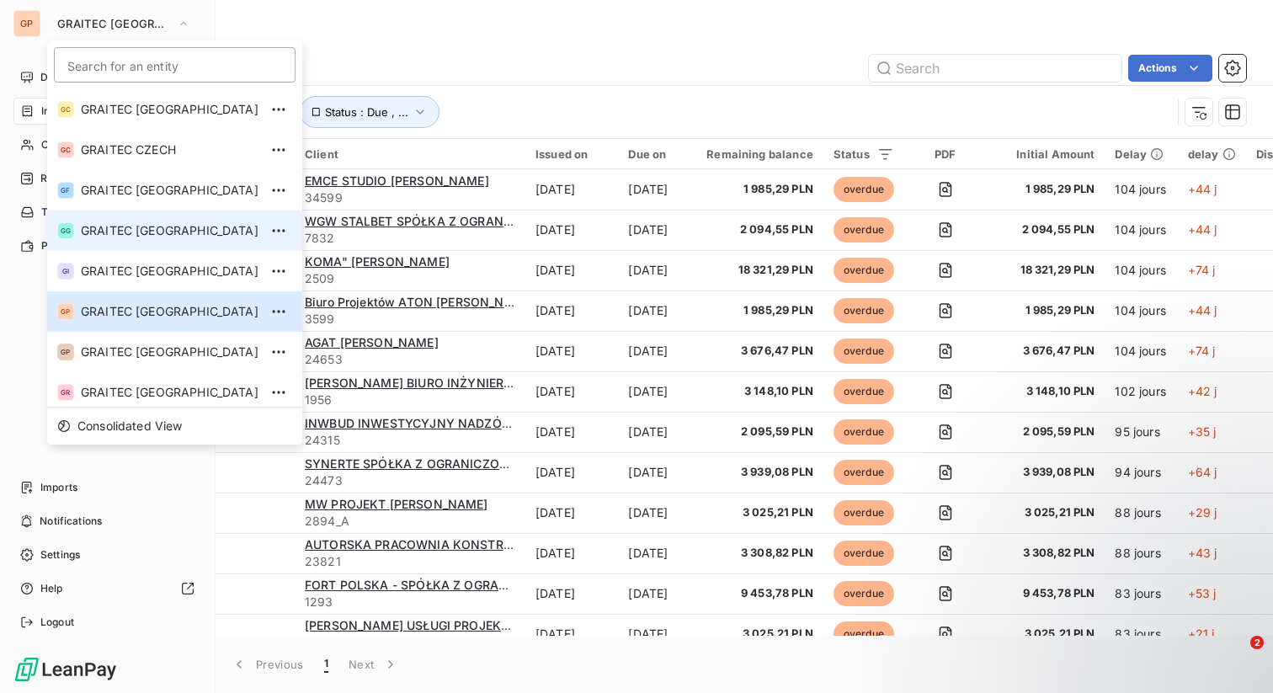
click at [145, 227] on span "GRAITEC [GEOGRAPHIC_DATA]" at bounding box center [170, 230] width 178 height 17
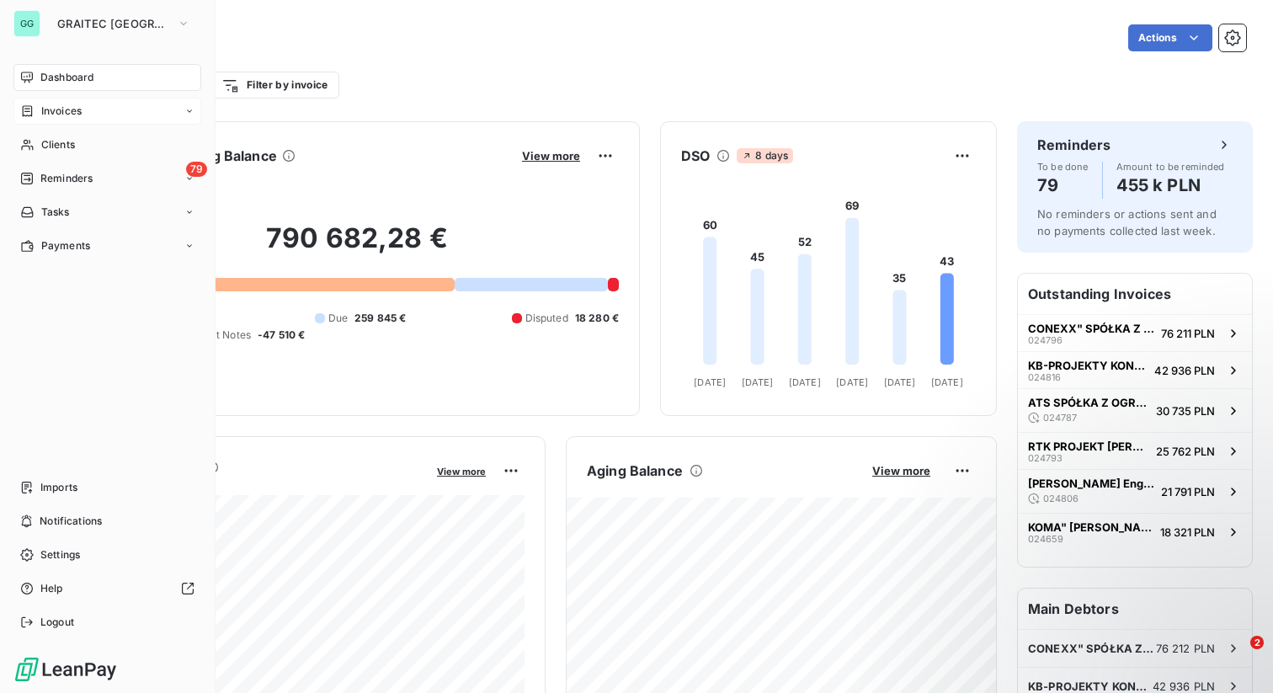
click at [82, 115] on div "Invoices" at bounding box center [107, 111] width 188 height 27
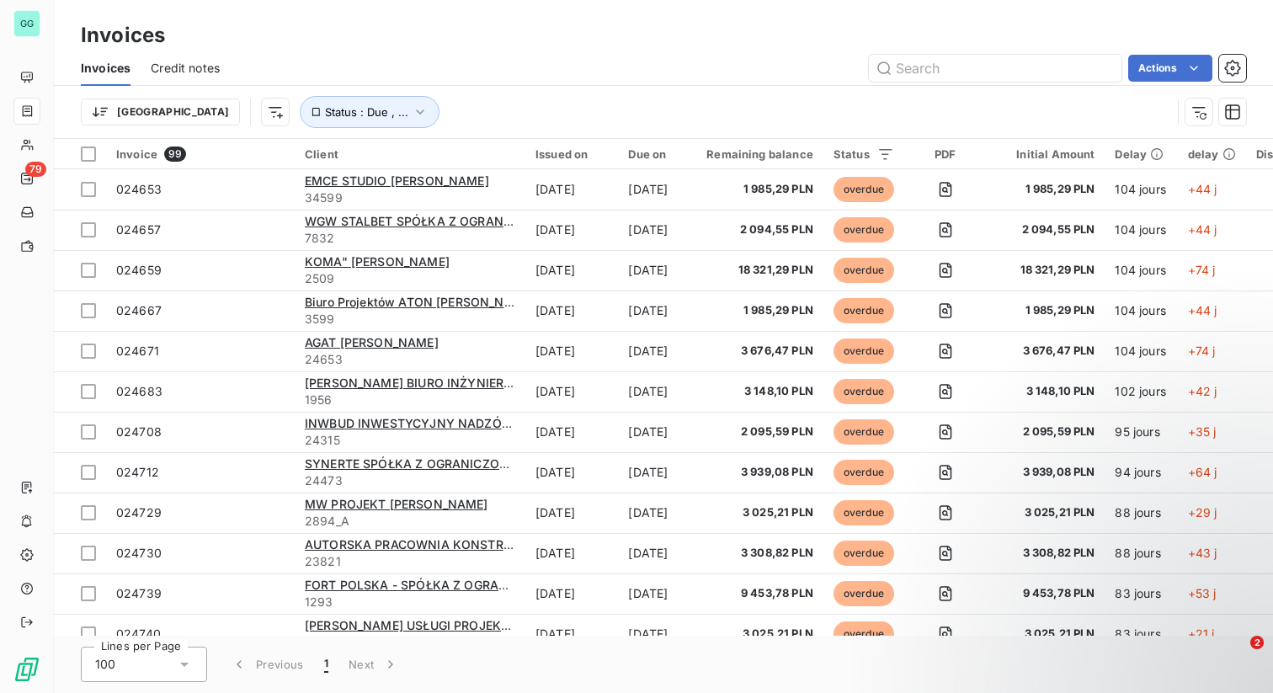
click at [571, 41] on div "Invoices" at bounding box center [663, 35] width 1219 height 30
click at [161, 70] on span "Credit notes" at bounding box center [185, 68] width 69 height 17
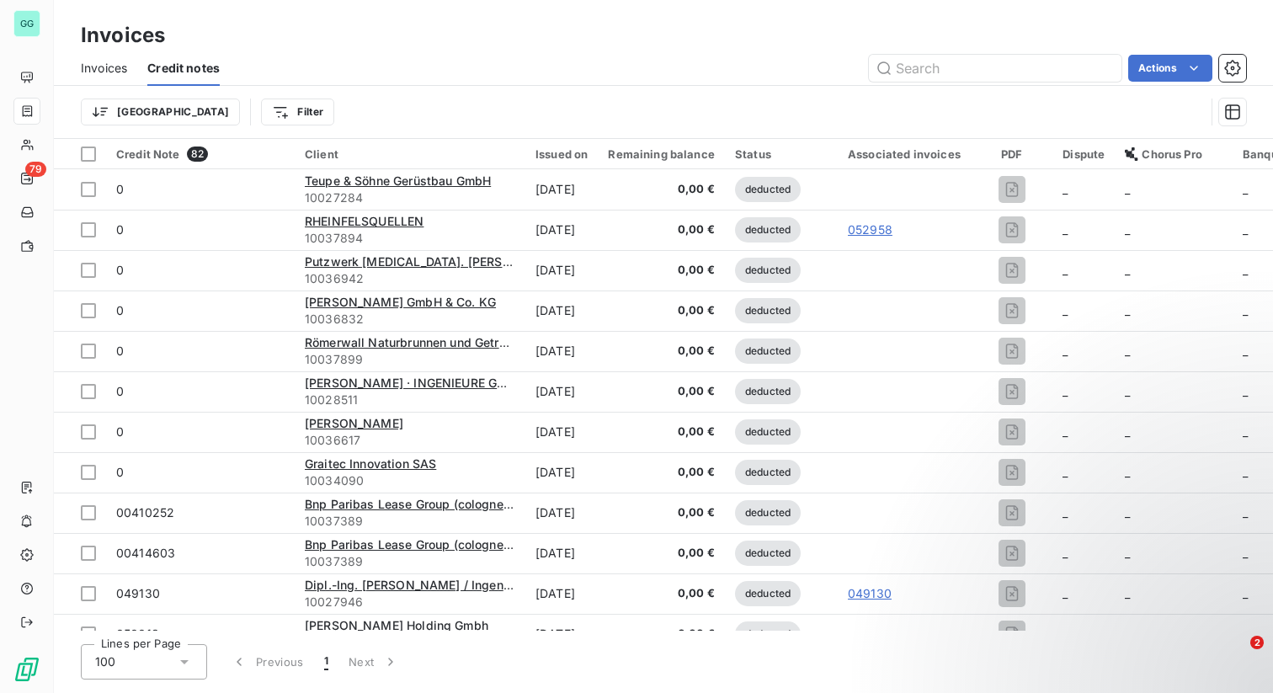
click at [105, 68] on span "Invoices" at bounding box center [104, 68] width 46 height 17
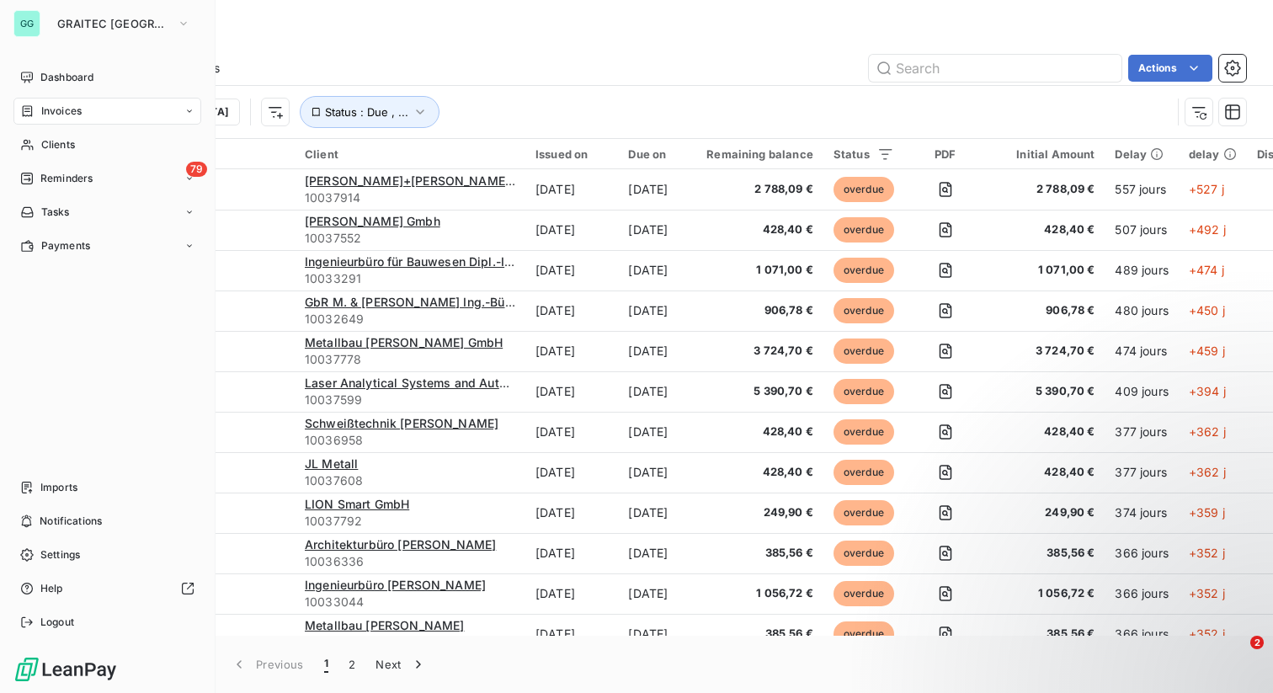
click at [137, 114] on div "Invoices" at bounding box center [107, 111] width 188 height 27
click at [151, 26] on span "GRAITEC [GEOGRAPHIC_DATA]" at bounding box center [113, 23] width 113 height 13
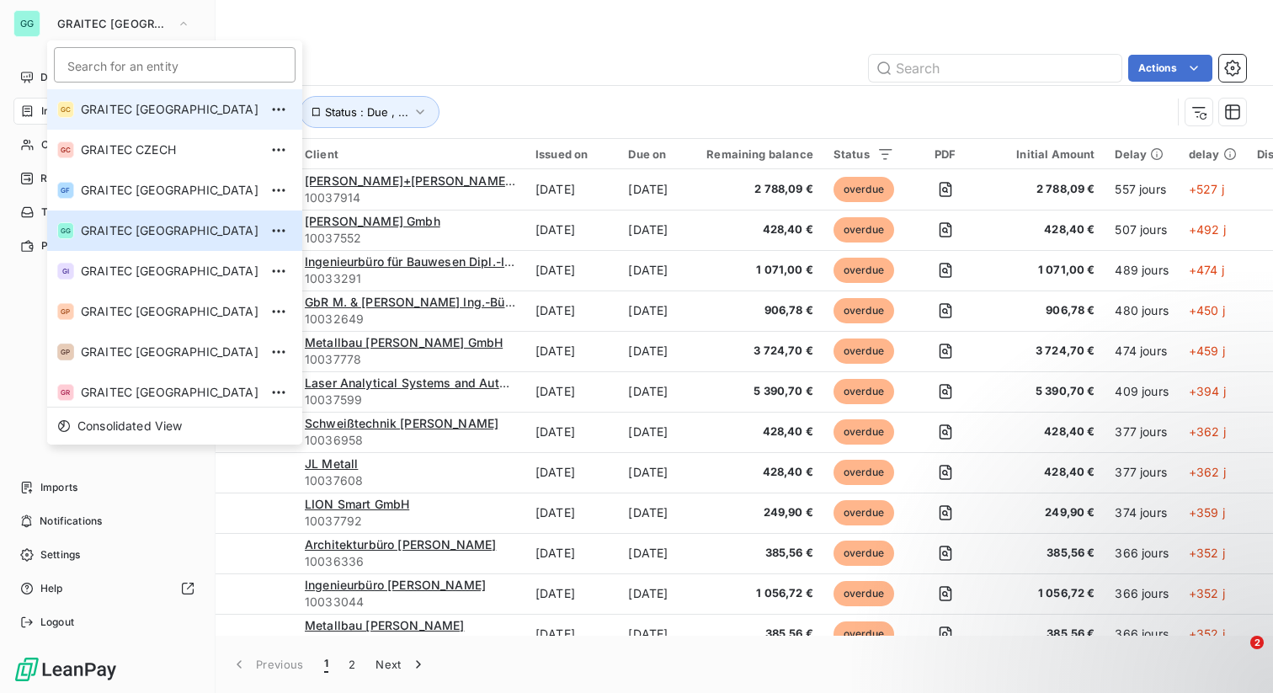
click at [132, 120] on li "GC GRAITEC [GEOGRAPHIC_DATA]" at bounding box center [174, 109] width 255 height 40
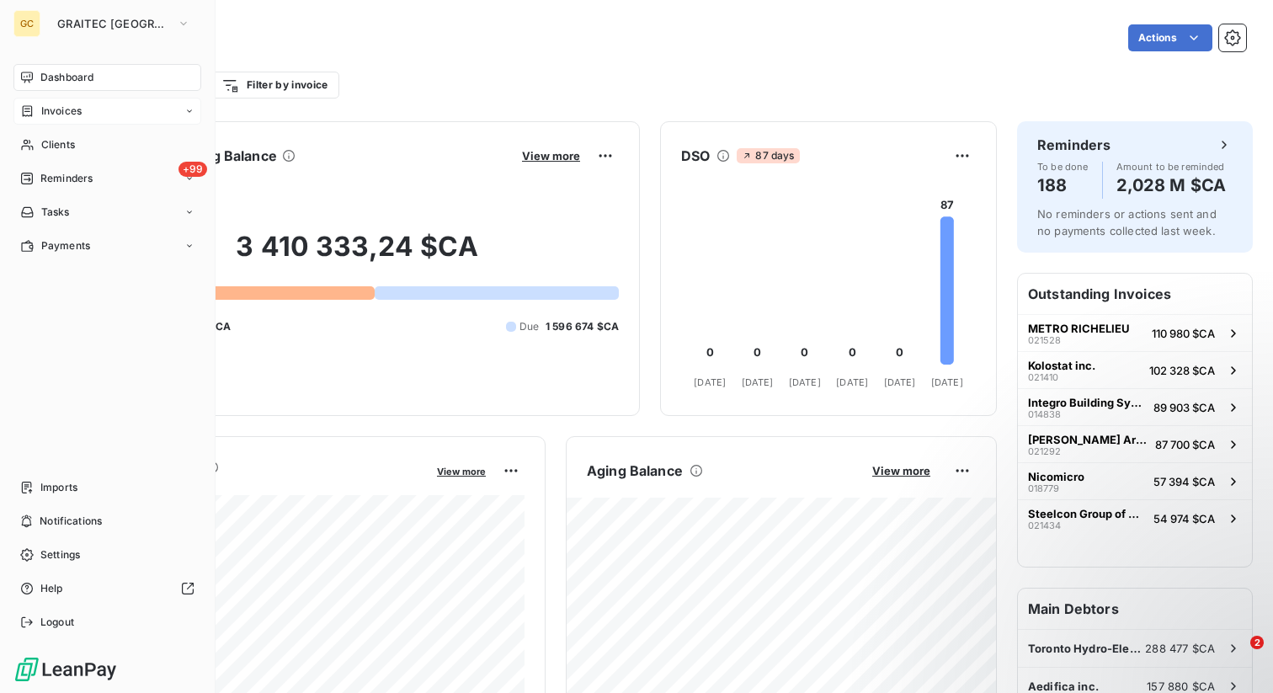
click at [50, 120] on div "Invoices" at bounding box center [107, 111] width 188 height 27
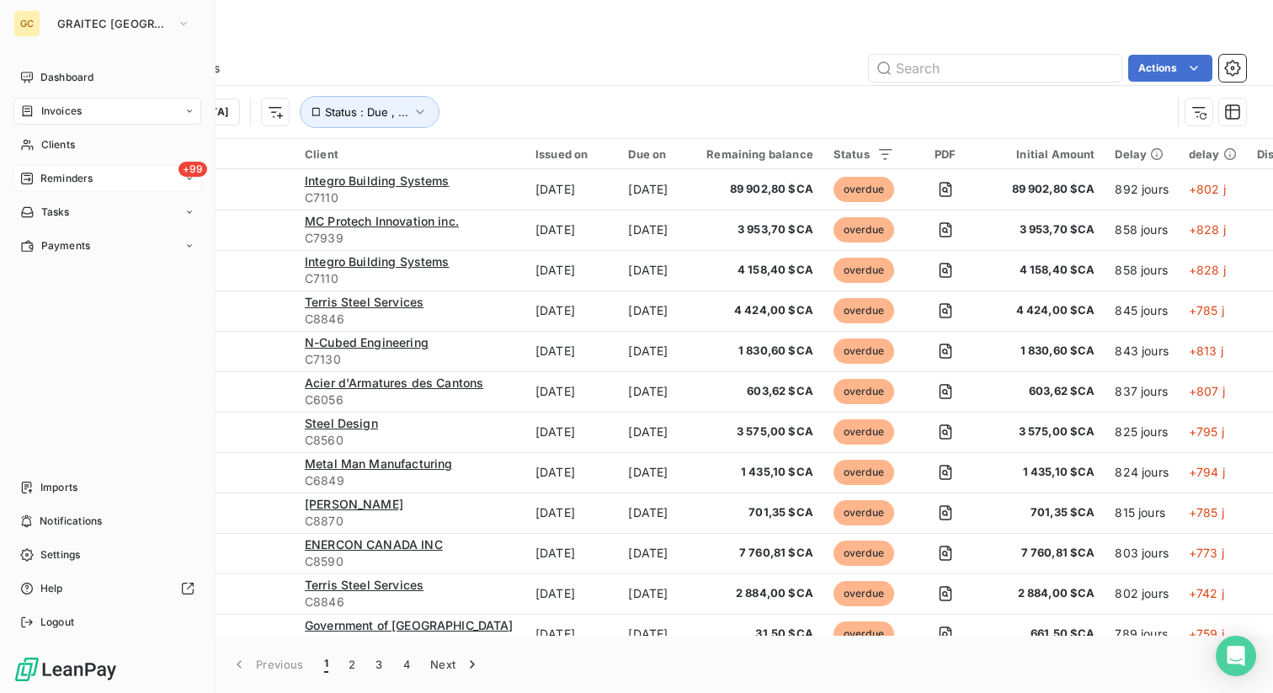
click at [88, 183] on span "Reminders" at bounding box center [66, 178] width 52 height 15
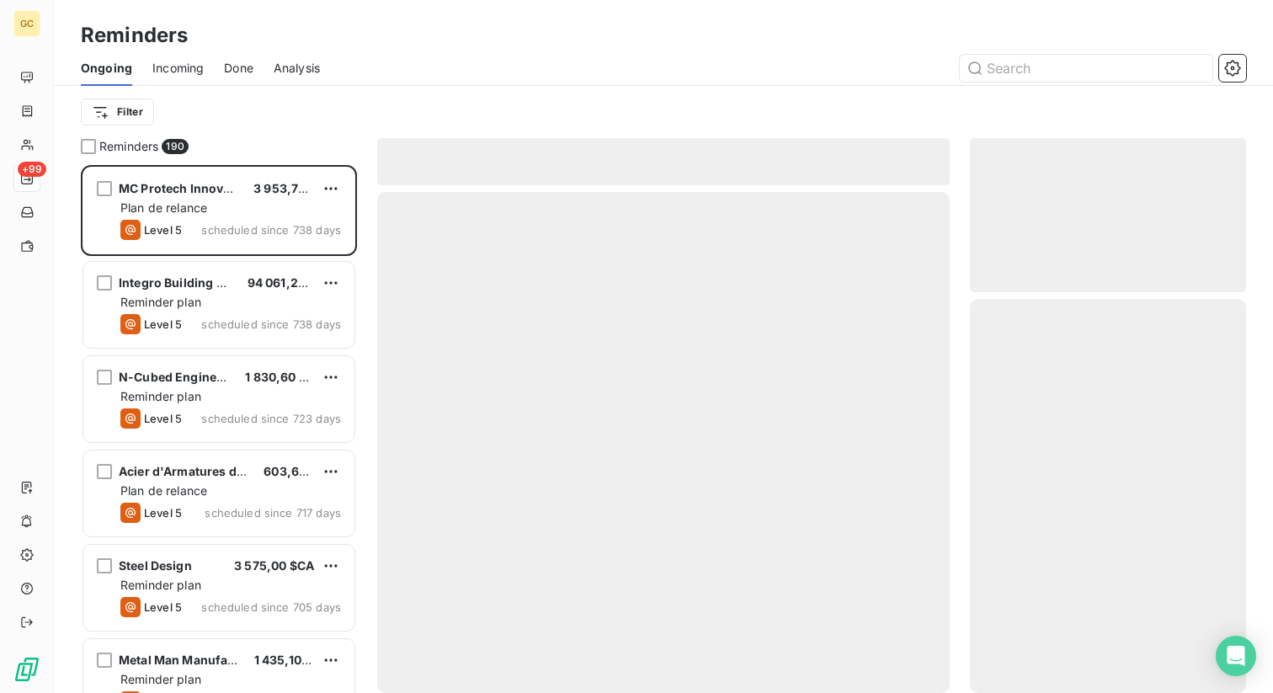
scroll to position [528, 276]
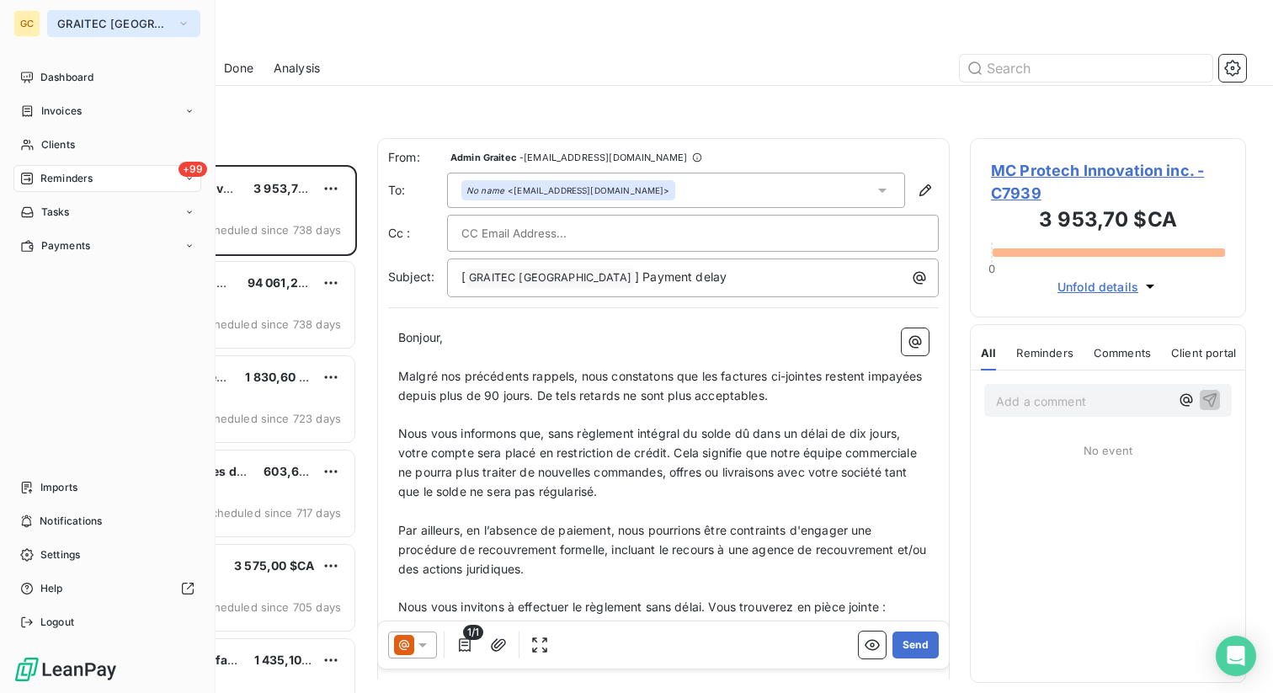
click at [77, 21] on span "GRAITEC [GEOGRAPHIC_DATA]" at bounding box center [113, 23] width 113 height 13
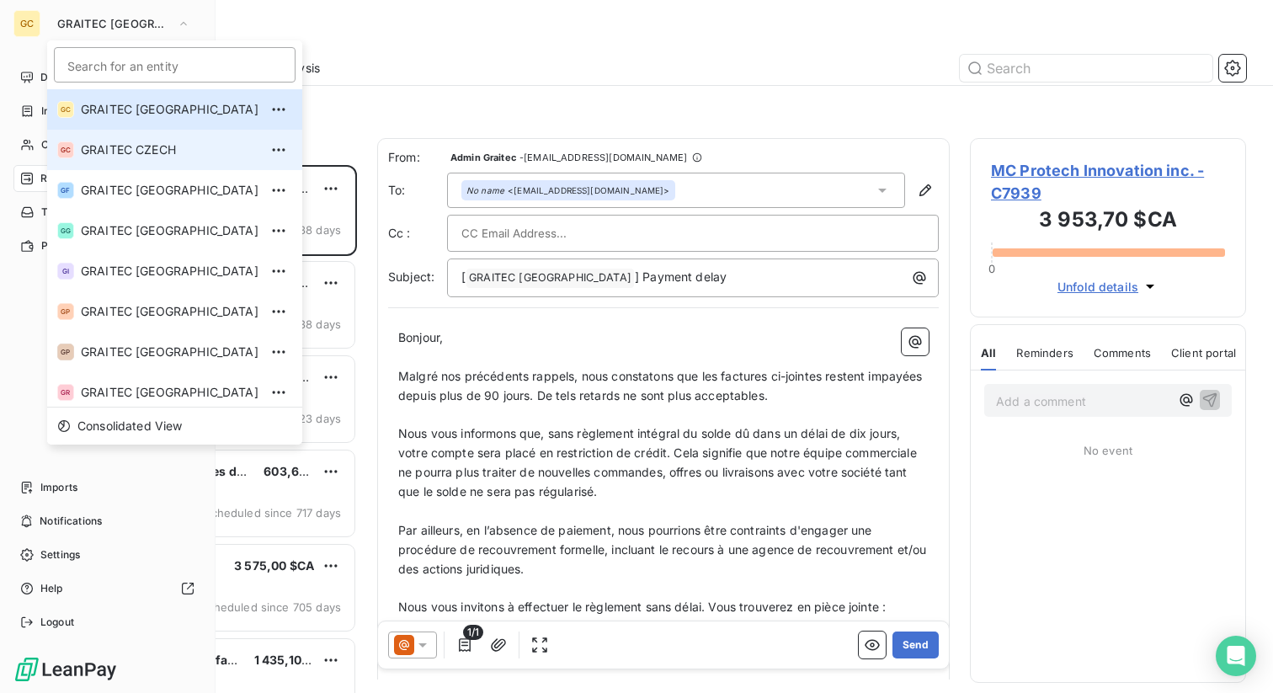
click at [160, 152] on span "GRAITEC CZECH" at bounding box center [170, 149] width 178 height 17
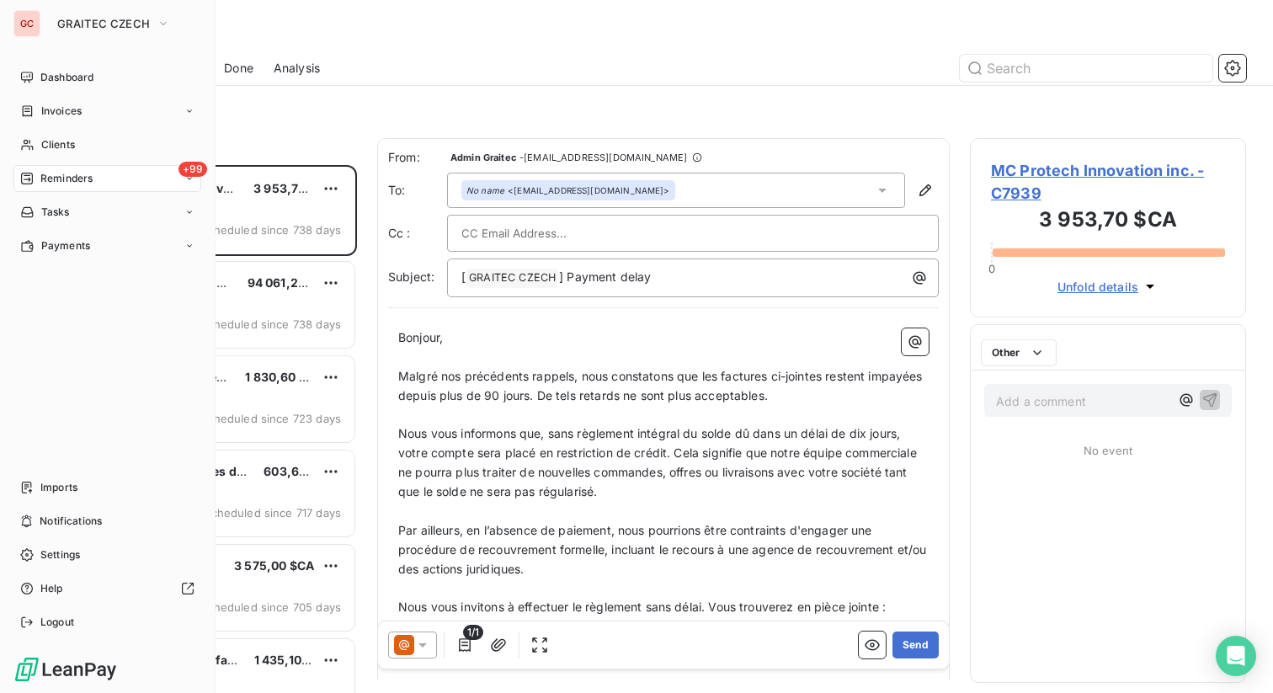
scroll to position [528, 276]
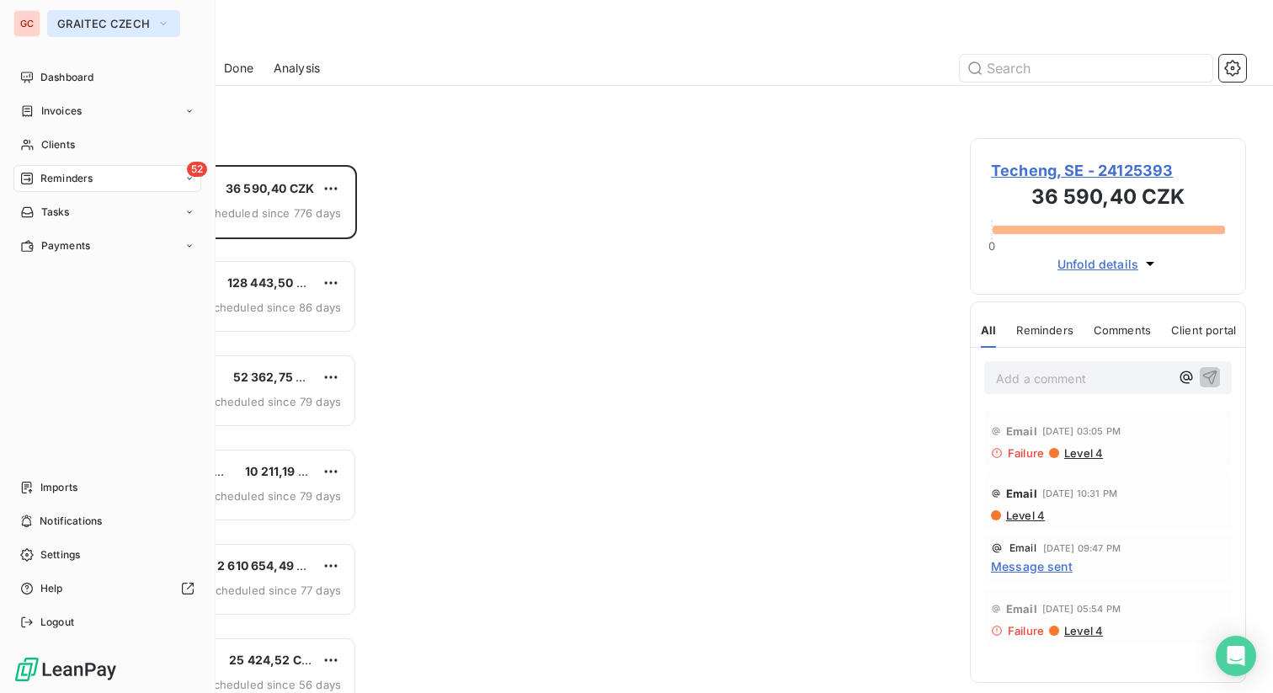
click at [93, 24] on span "GRAITEC CZECH" at bounding box center [103, 23] width 93 height 13
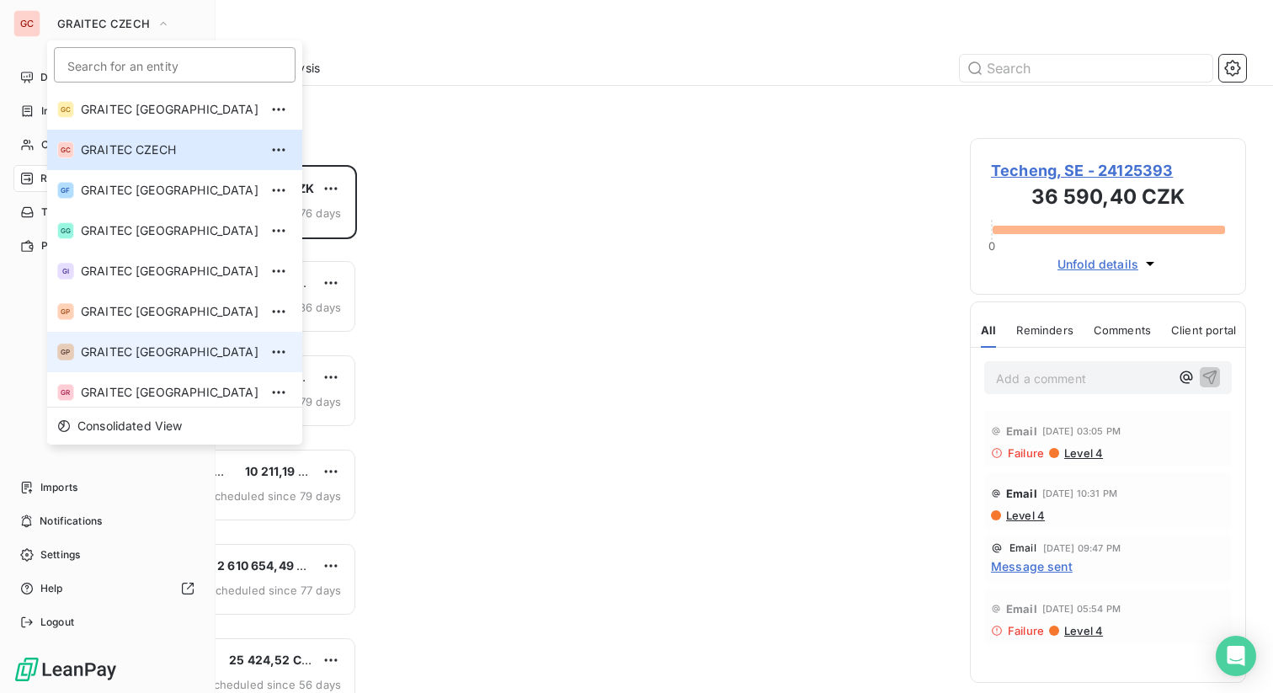
click at [149, 350] on span "GRAITEC [GEOGRAPHIC_DATA]" at bounding box center [170, 351] width 178 height 17
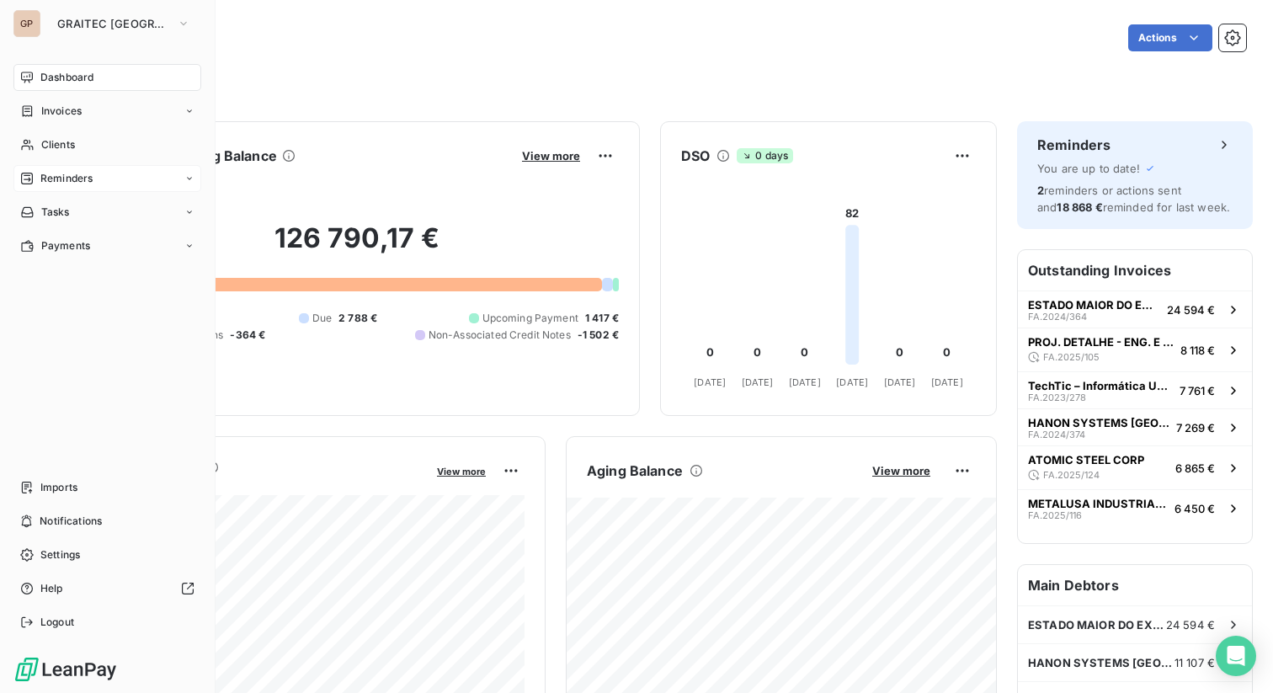
click at [70, 182] on span "Reminders" at bounding box center [66, 178] width 52 height 15
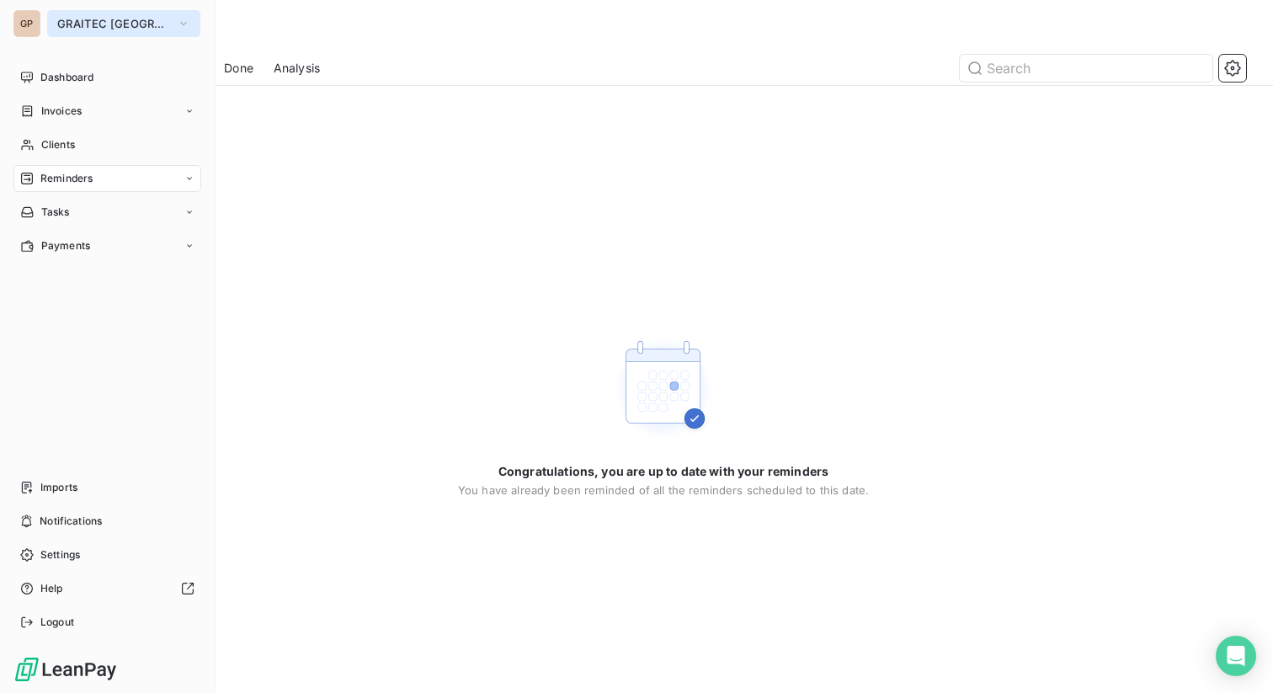
click at [97, 32] on button "GRAITEC [GEOGRAPHIC_DATA]" at bounding box center [123, 23] width 153 height 27
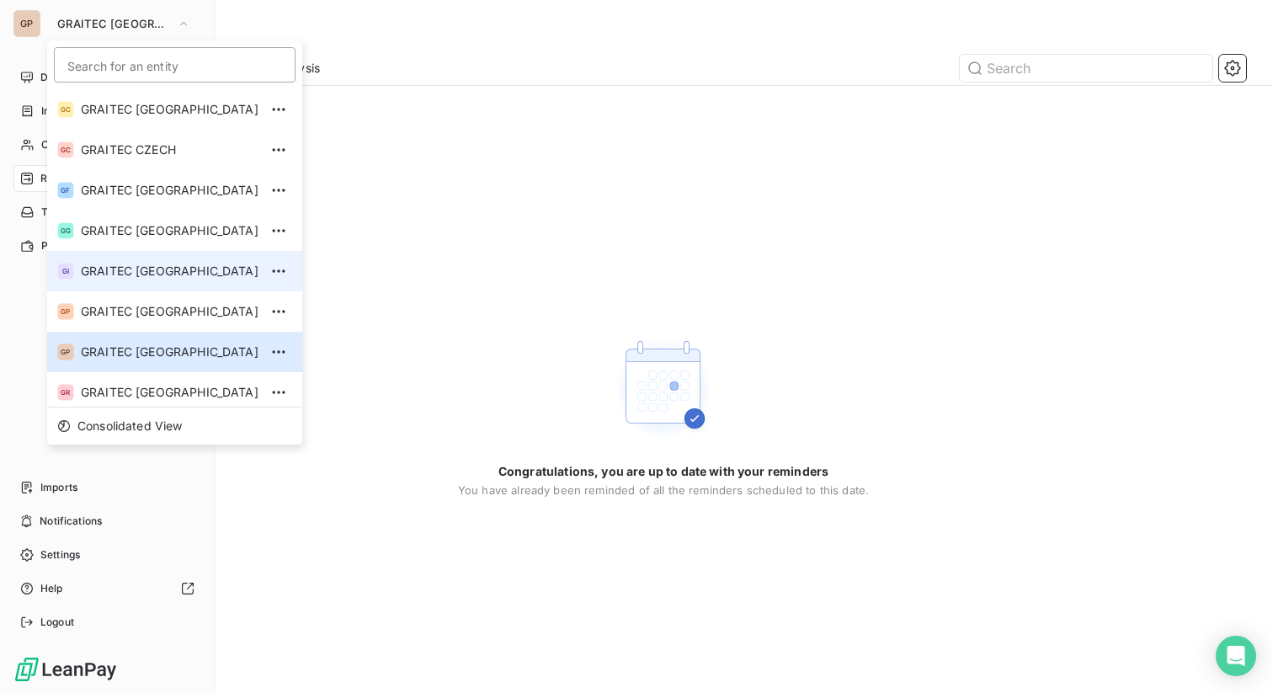
click at [159, 264] on span "GRAITEC [GEOGRAPHIC_DATA]" at bounding box center [170, 271] width 178 height 17
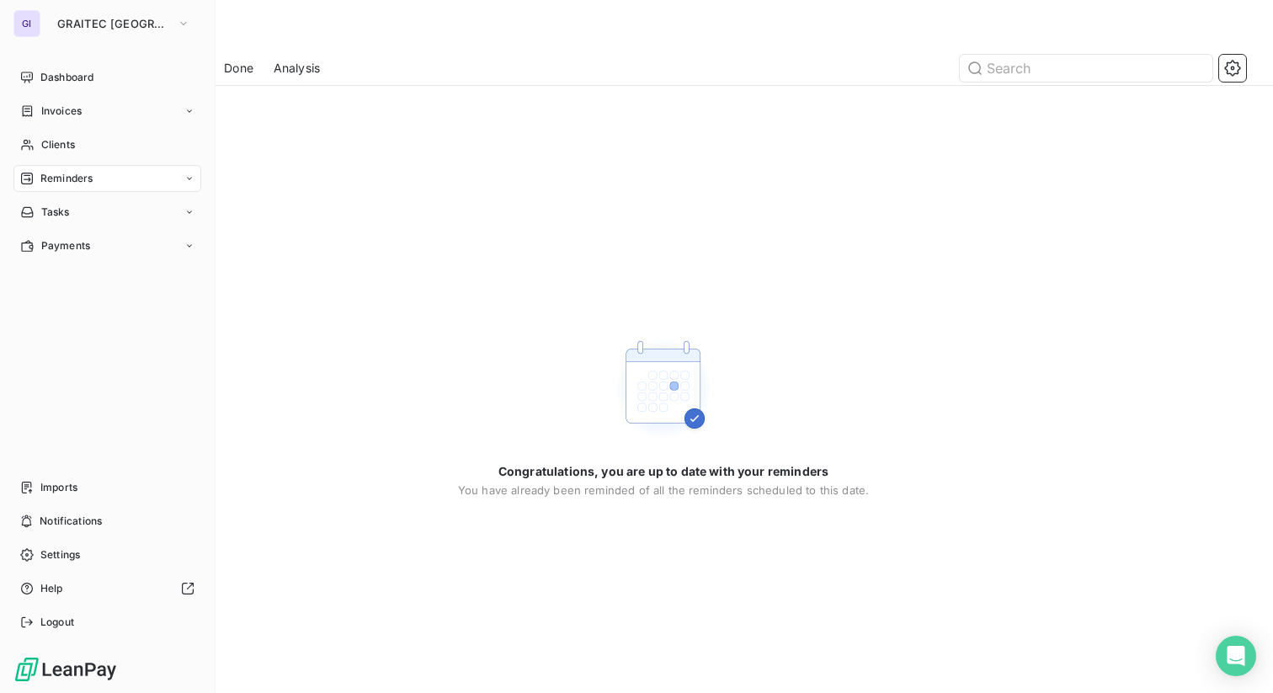
click at [27, 19] on div "GI" at bounding box center [26, 23] width 27 height 27
click at [114, 20] on span "GRAITEC [GEOGRAPHIC_DATA]" at bounding box center [113, 23] width 113 height 13
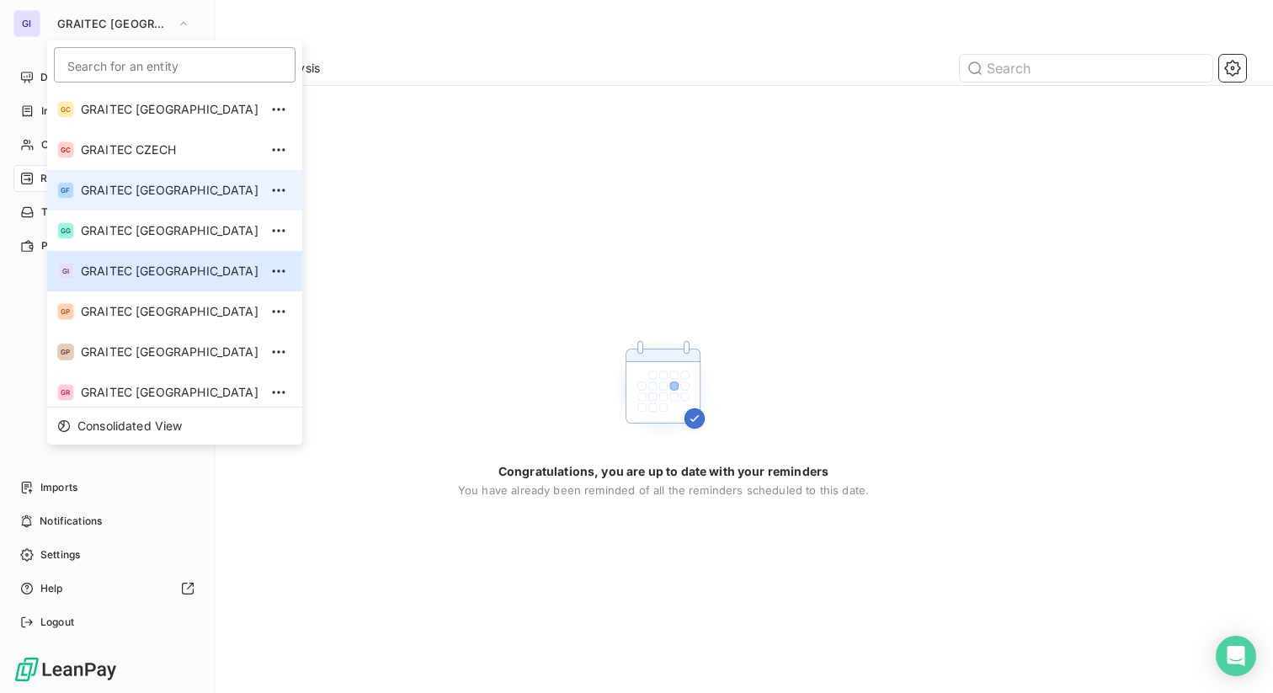
click at [166, 194] on span "GRAITEC [GEOGRAPHIC_DATA]" at bounding box center [170, 190] width 178 height 17
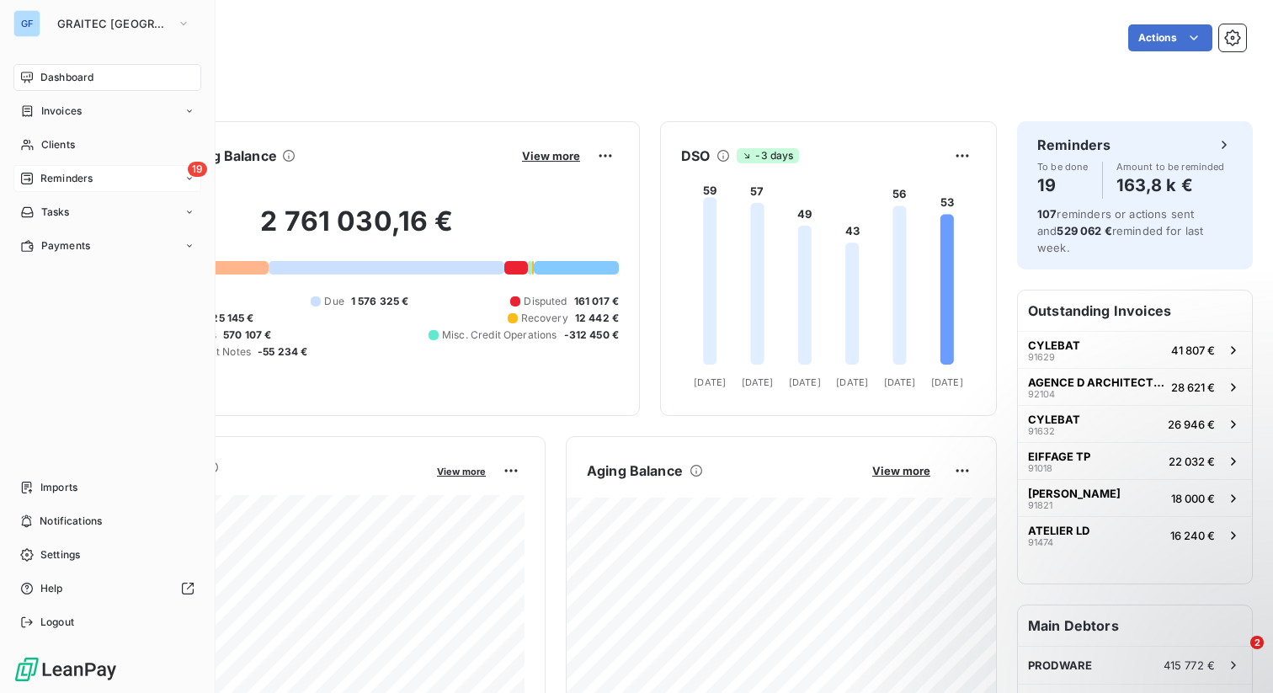
click at [33, 185] on div "Reminders" at bounding box center [56, 178] width 72 height 15
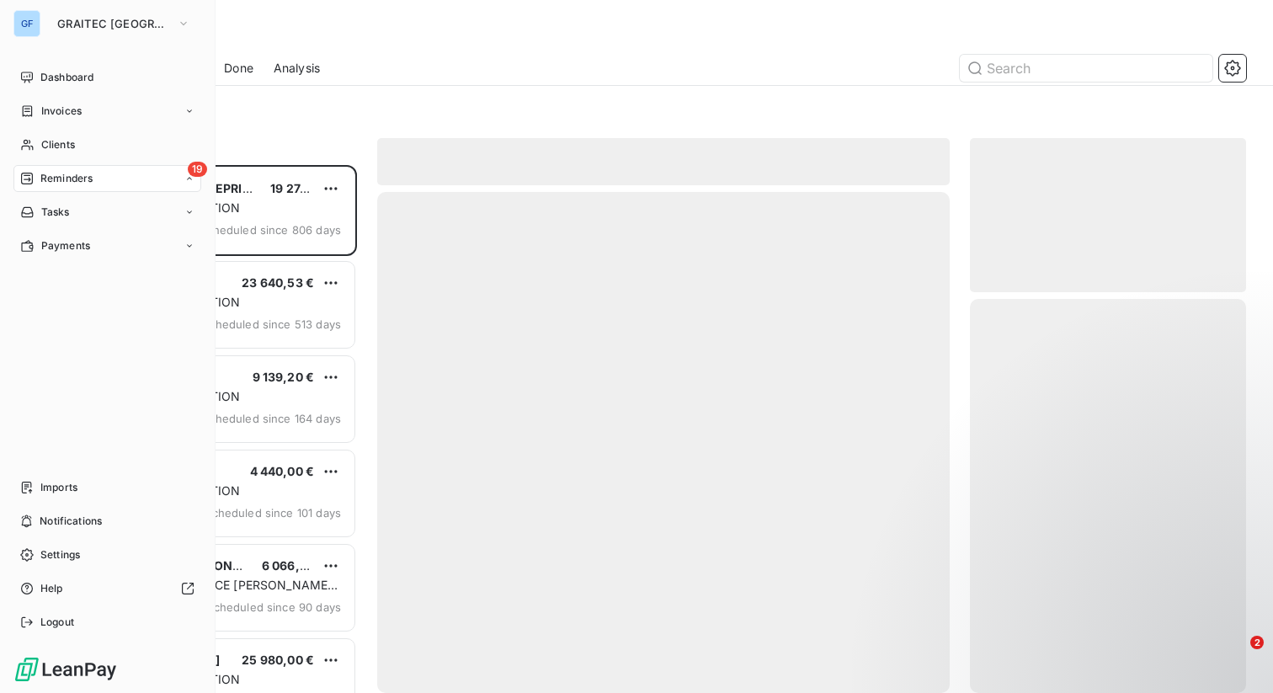
scroll to position [528, 276]
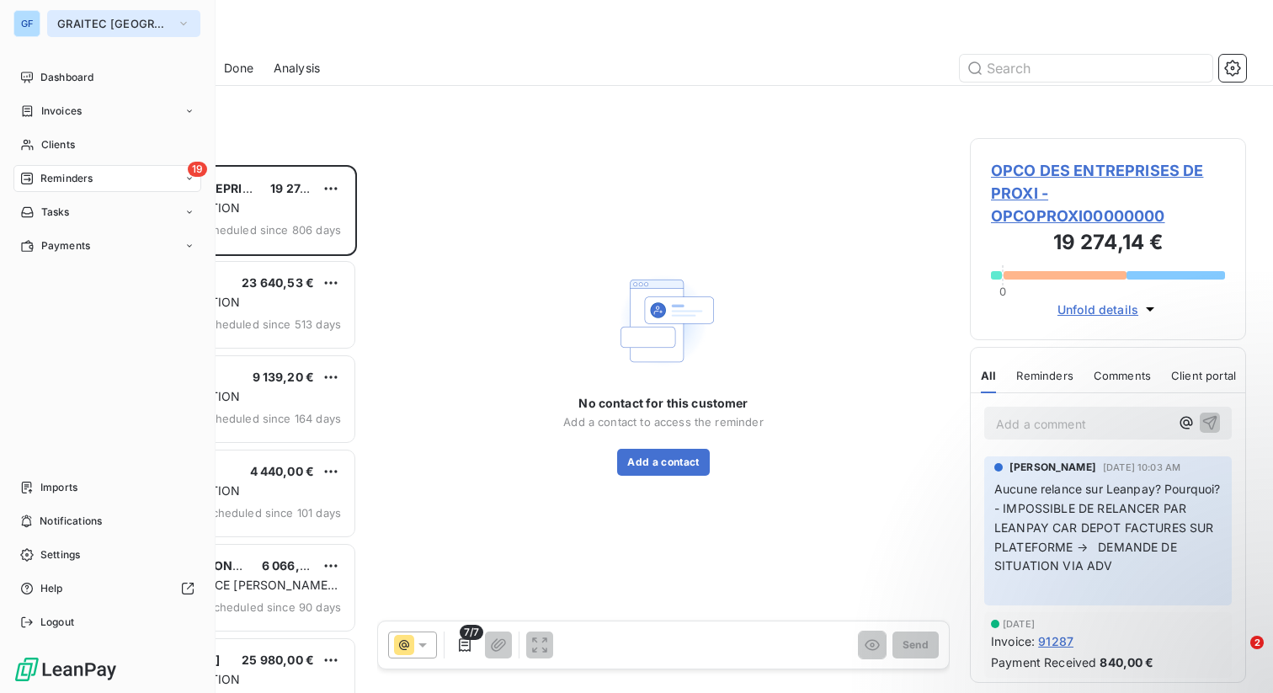
click at [92, 30] on button "GRAITEC [GEOGRAPHIC_DATA]" at bounding box center [123, 23] width 153 height 27
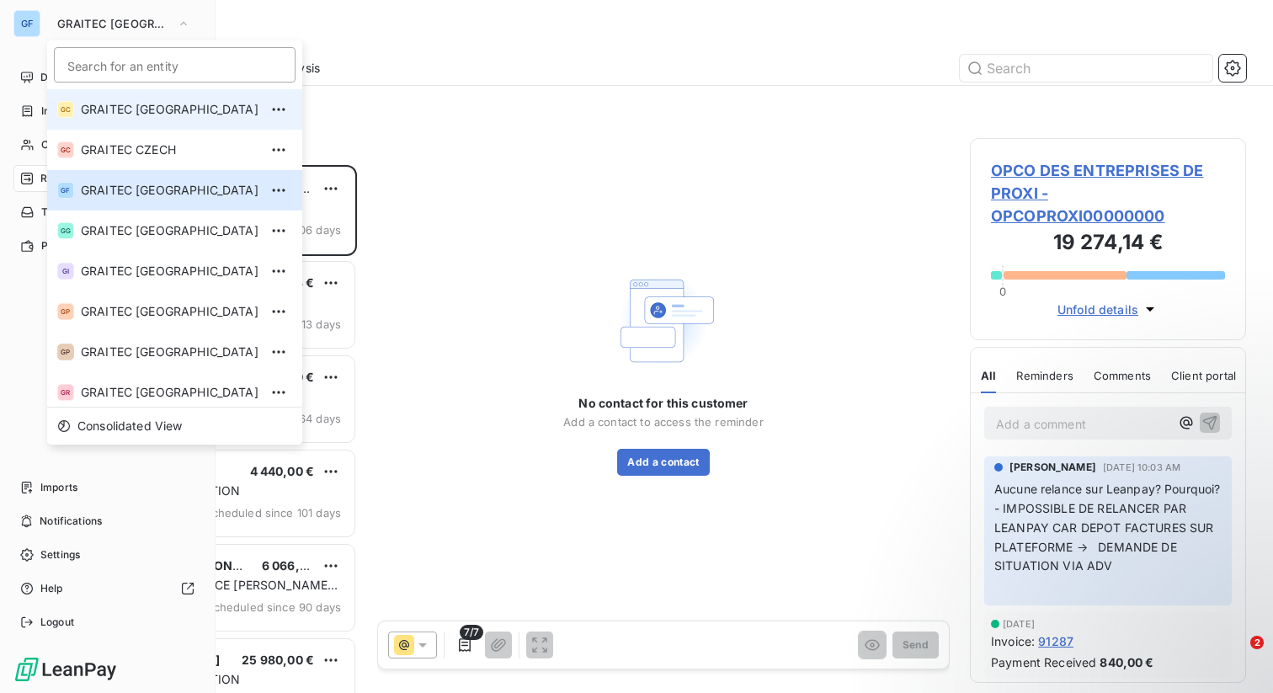
click at [154, 104] on span "GRAITEC [GEOGRAPHIC_DATA]" at bounding box center [170, 109] width 178 height 17
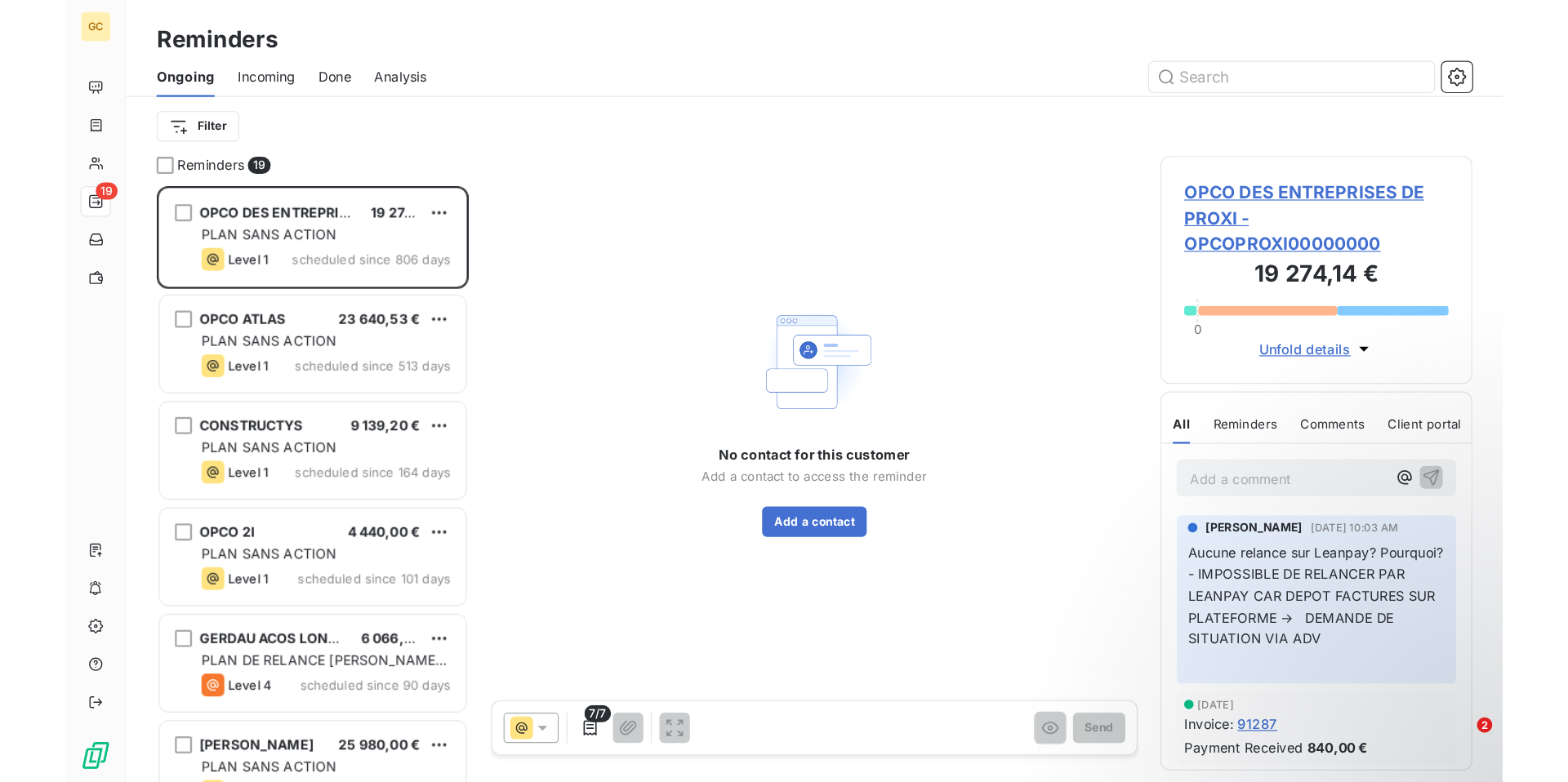
scroll to position [512, 268]
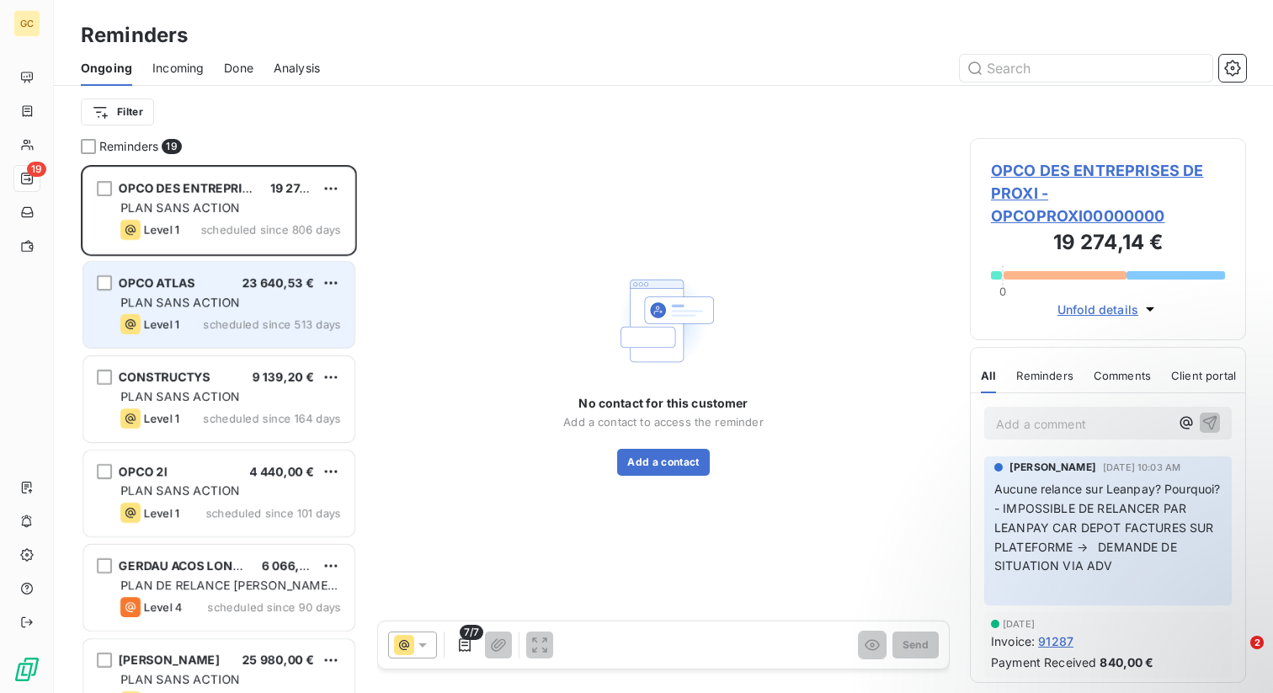
click at [226, 318] on span "scheduled since 513 days" at bounding box center [272, 323] width 138 height 13
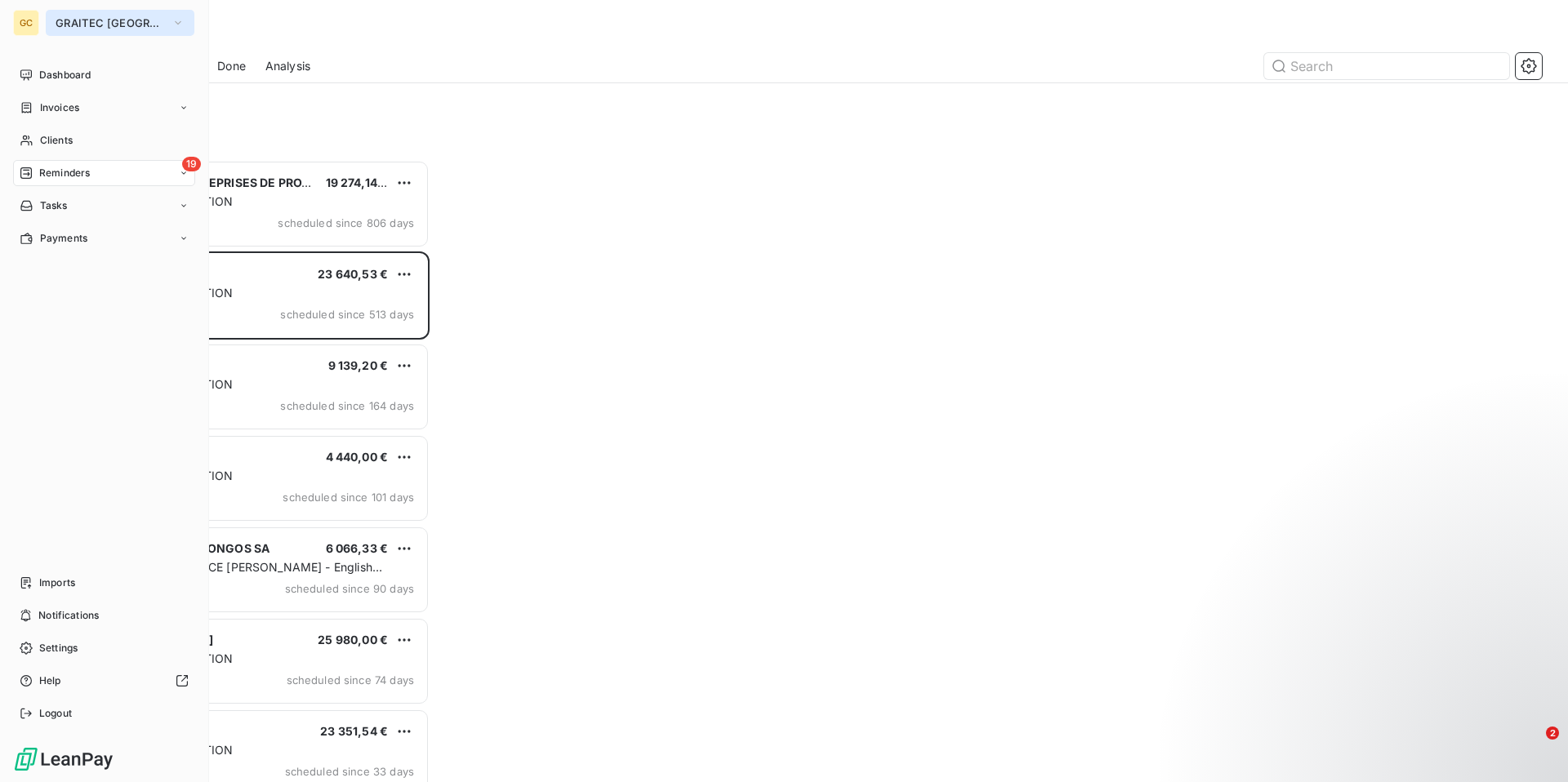
scroll to position [622, 351]
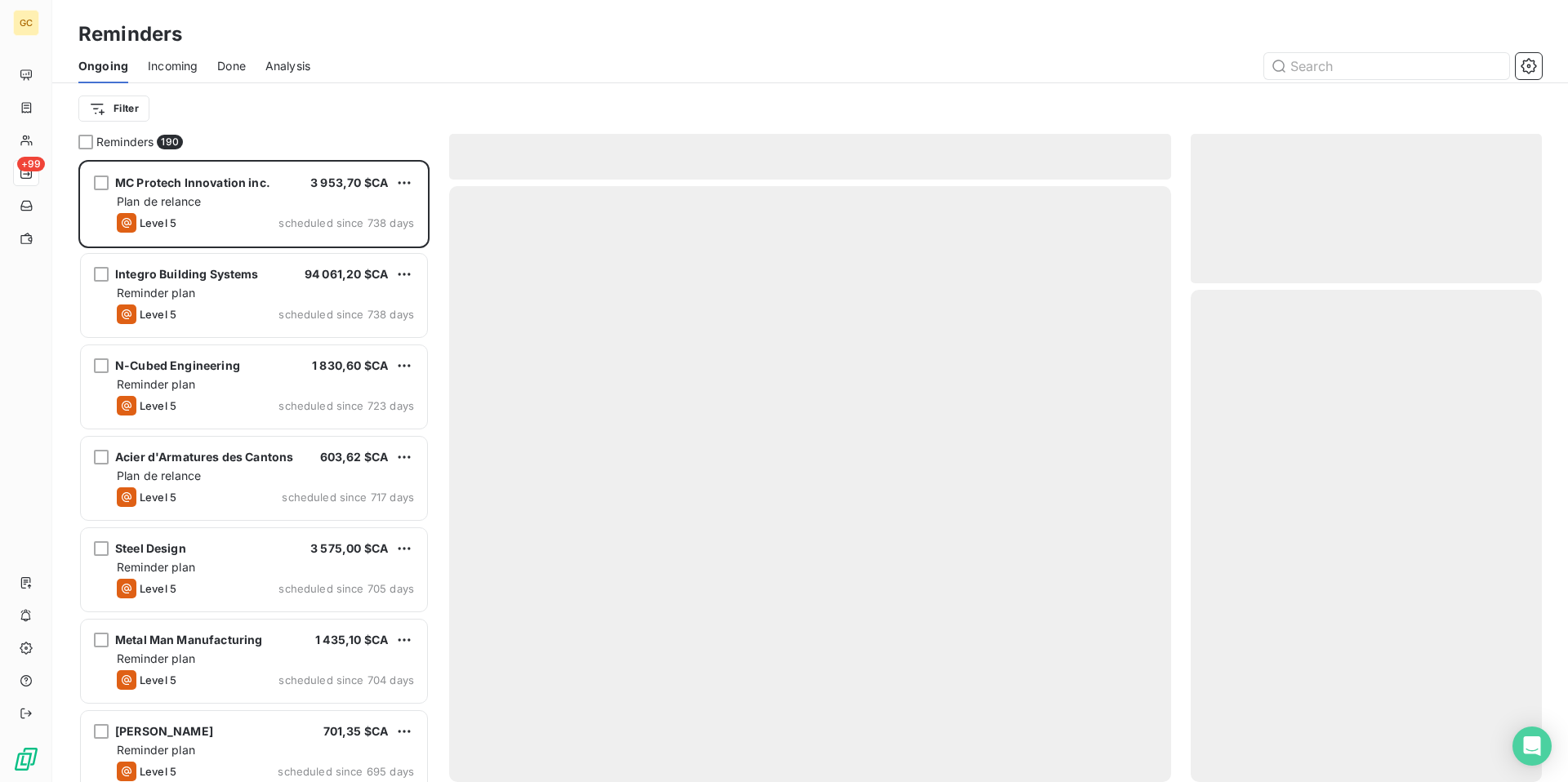
scroll to position [622, 351]
